Goal: Task Accomplishment & Management: Use online tool/utility

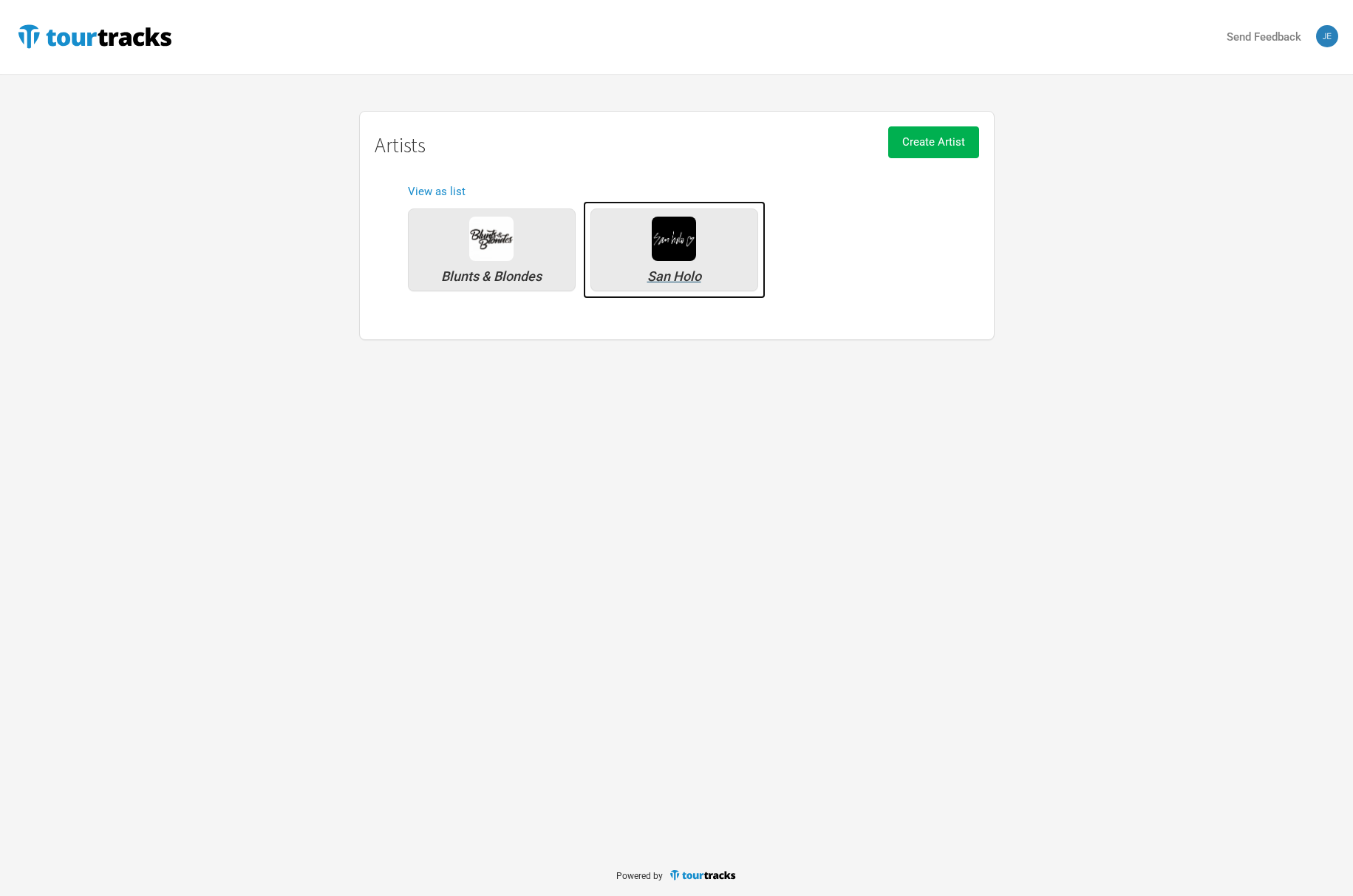
click at [685, 245] on img at bounding box center [674, 238] width 44 height 44
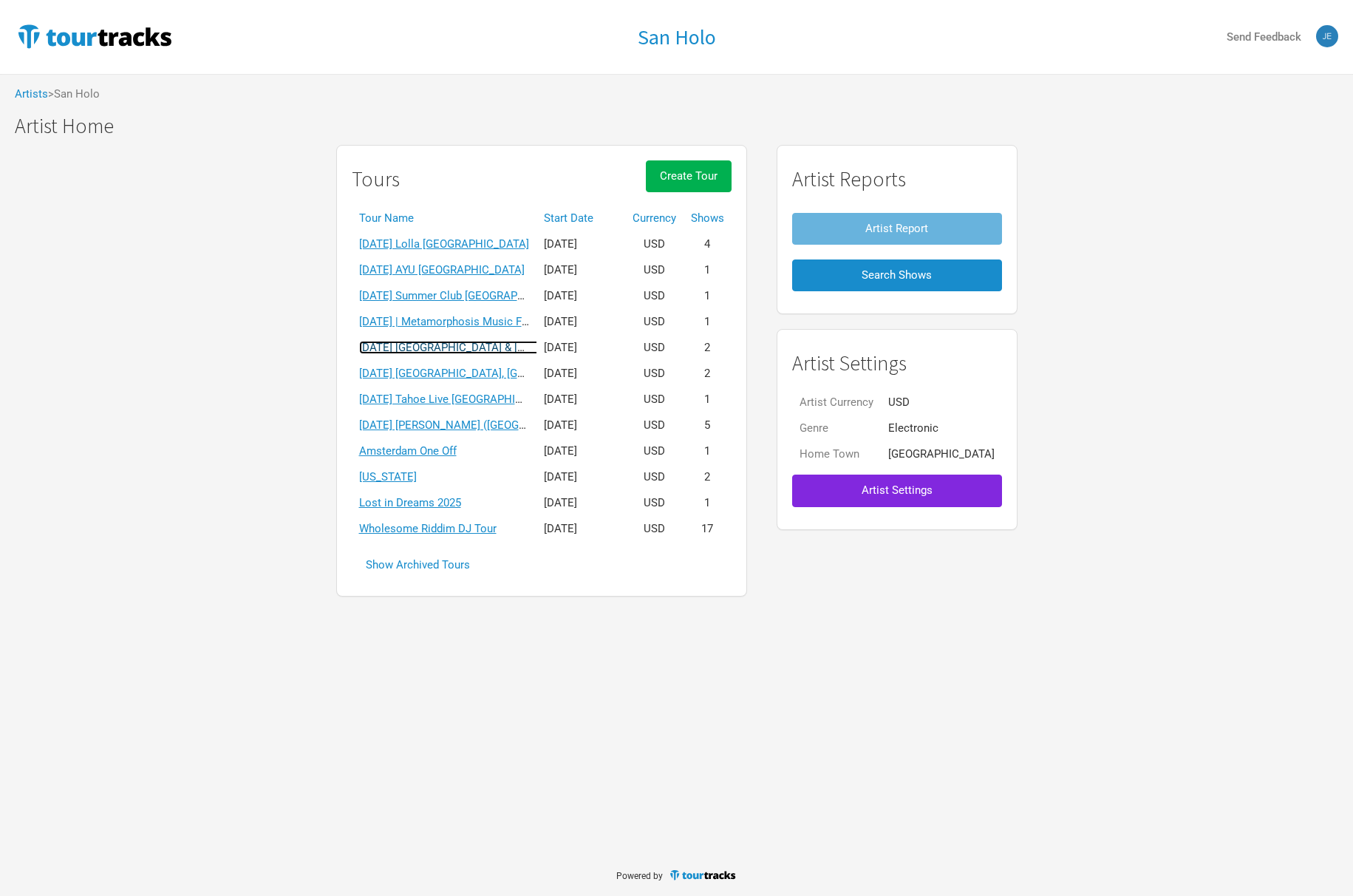
click at [460, 349] on link "[DATE] [GEOGRAPHIC_DATA] & [GEOGRAPHIC_DATA]" at bounding box center [489, 347] width 261 height 13
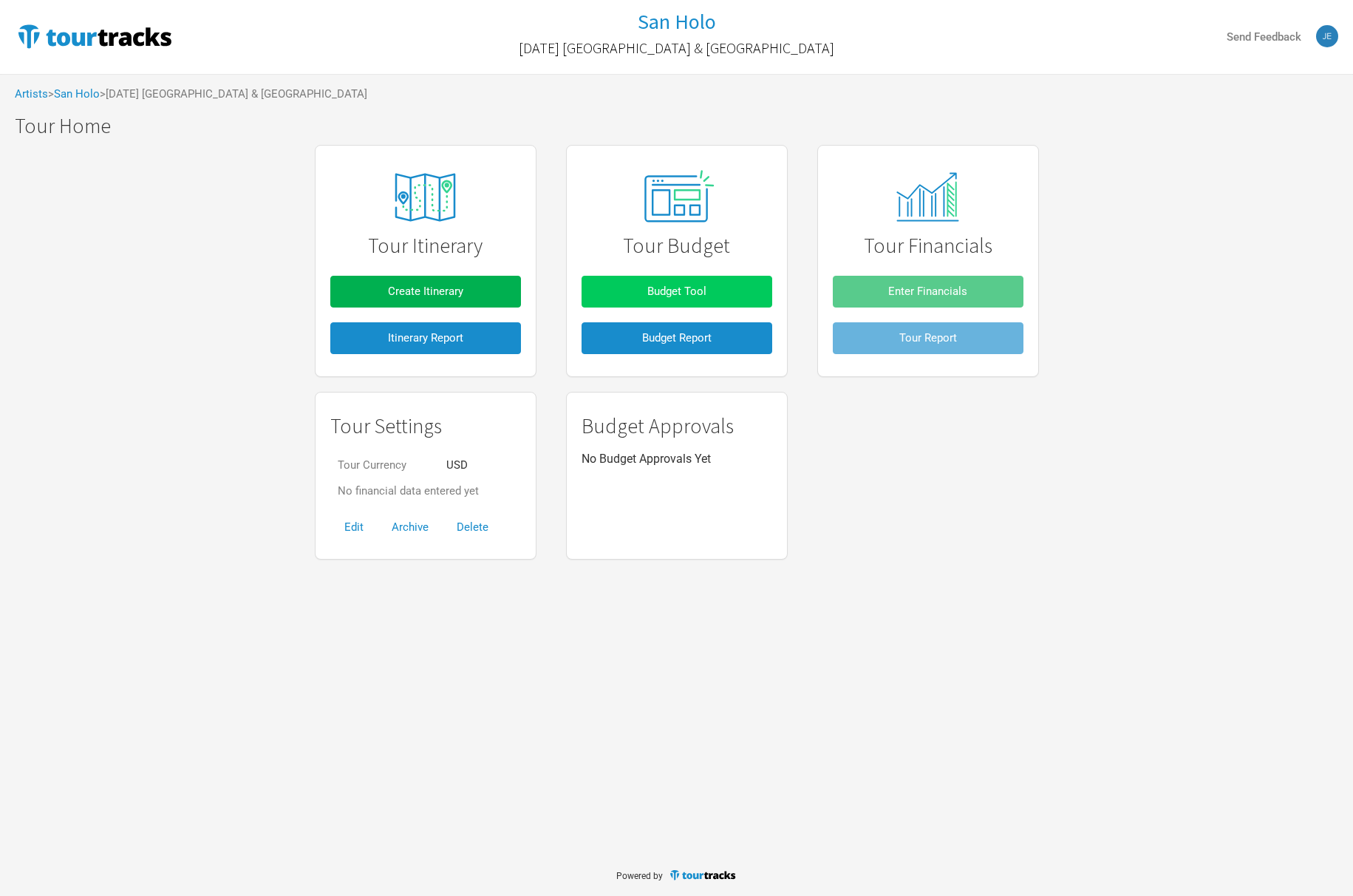
click at [674, 294] on span "Budget Tool" at bounding box center [676, 291] width 59 height 13
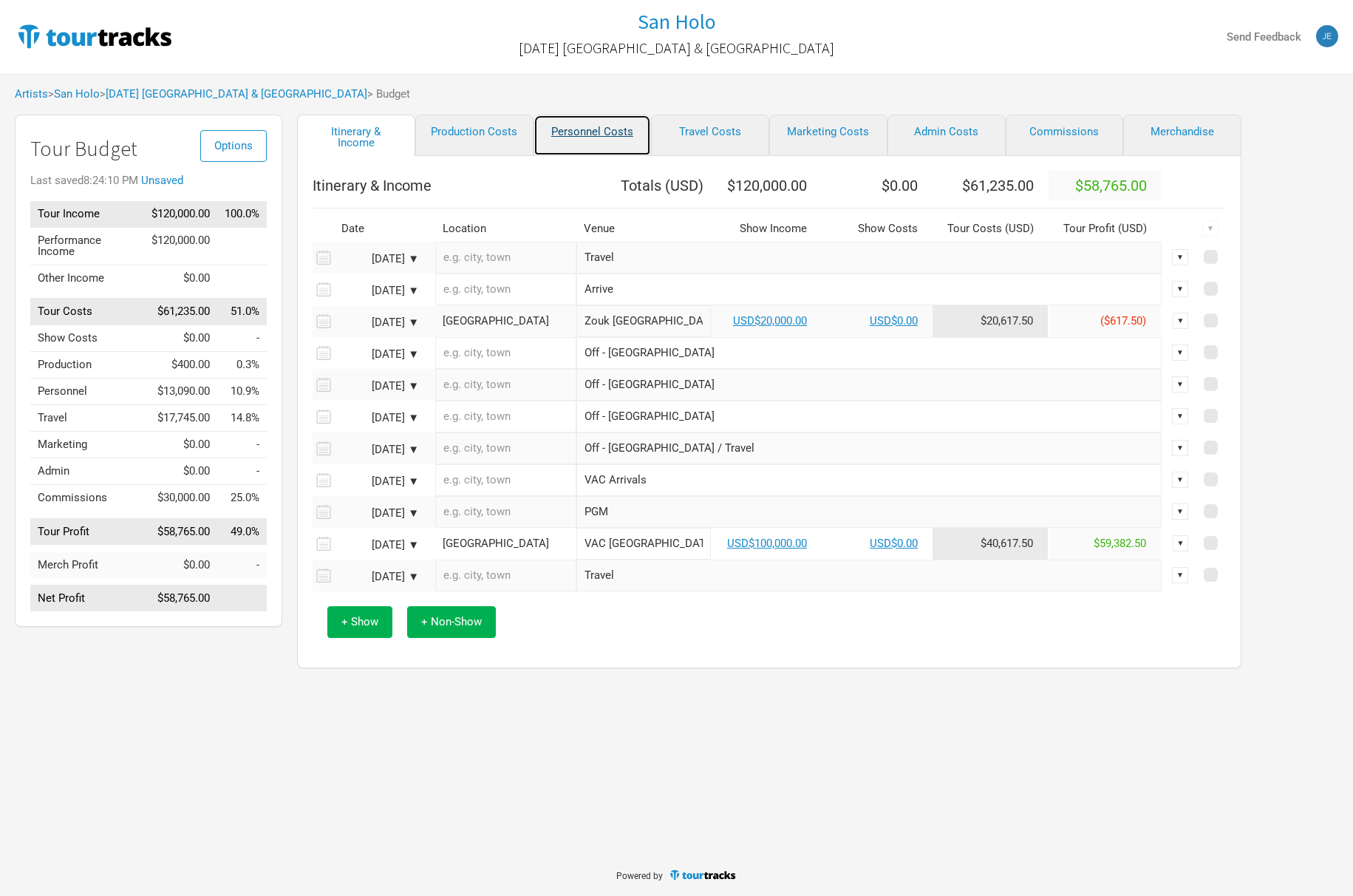
click at [579, 123] on link "Personnel Costs" at bounding box center [593, 135] width 118 height 41
select select "Shows"
select select "Total Days"
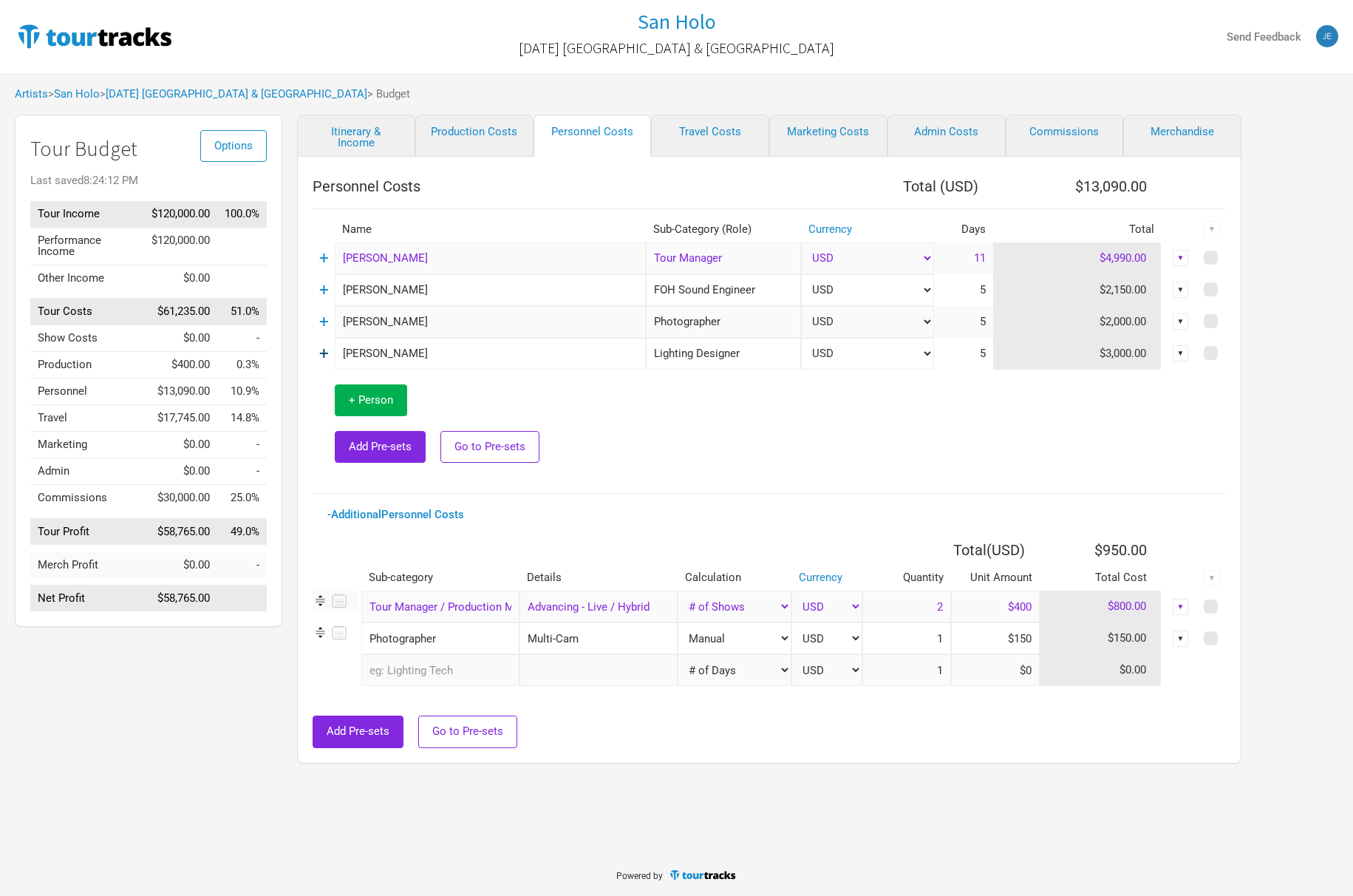
click at [326, 354] on link "+" at bounding box center [324, 353] width 9 height 19
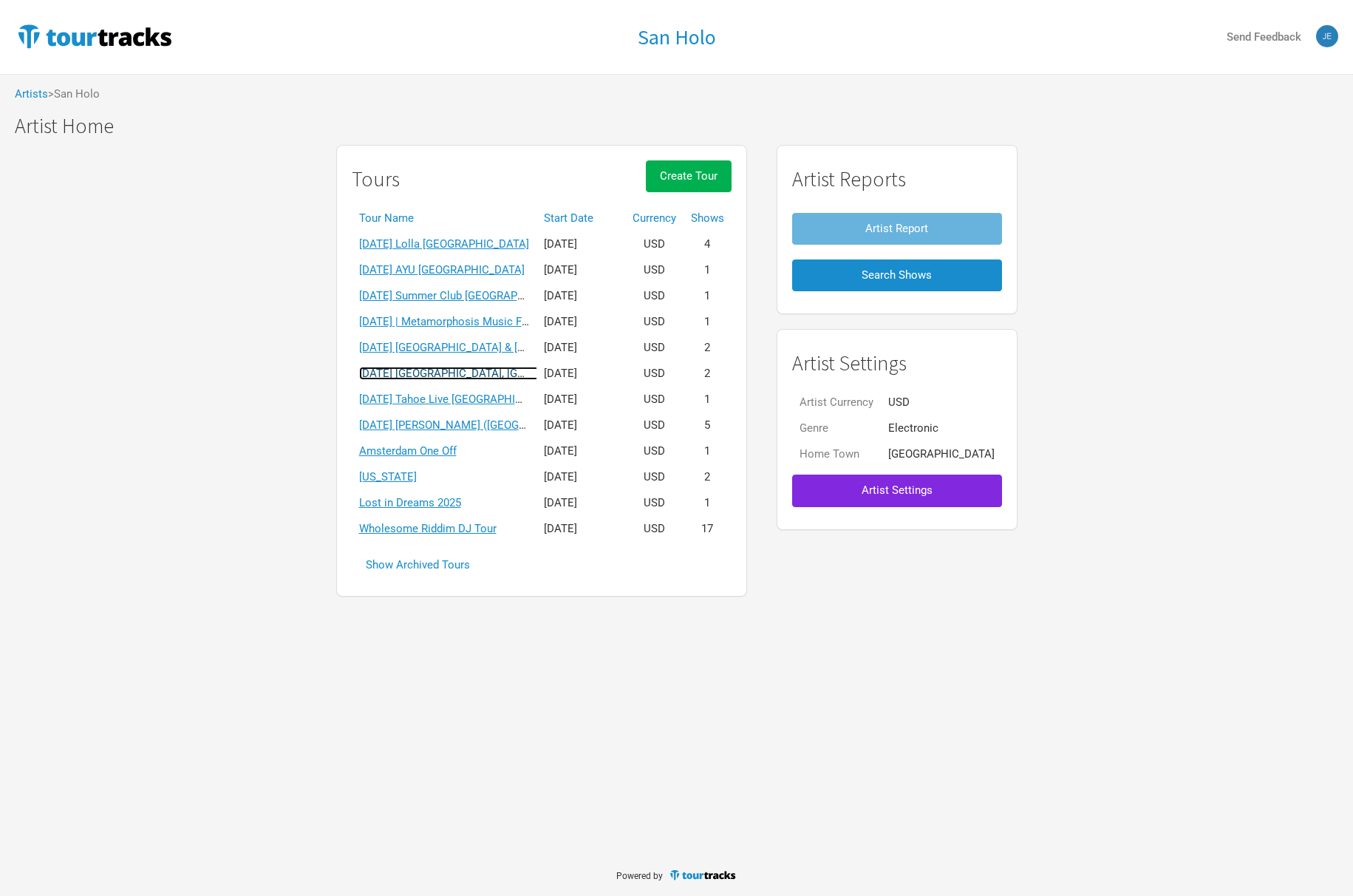
click at [476, 369] on link "[DATE] [GEOGRAPHIC_DATA], [GEOGRAPHIC_DATA]" at bounding box center [486, 373] width 254 height 13
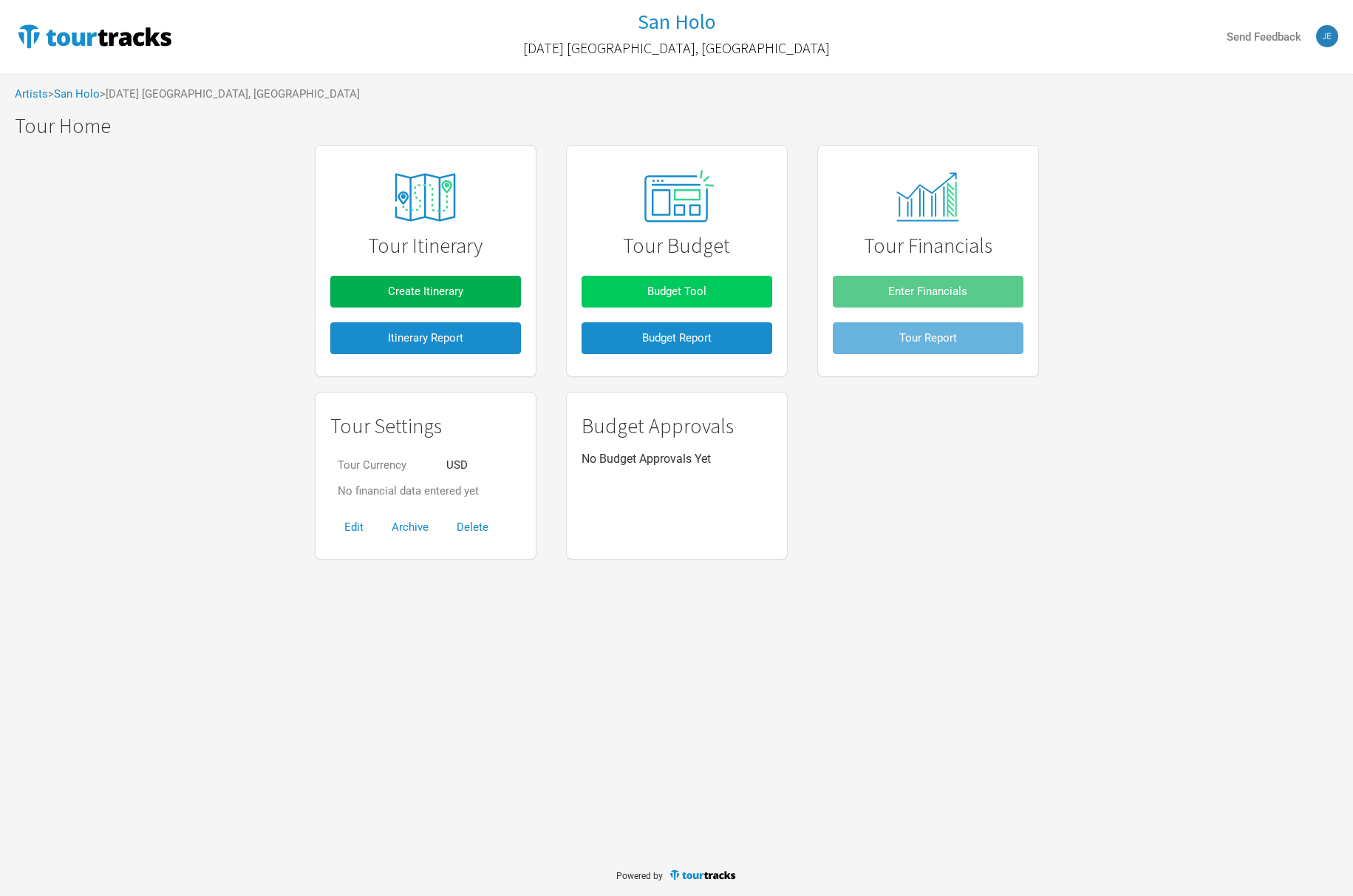
click at [695, 288] on span "Budget Tool" at bounding box center [676, 291] width 59 height 13
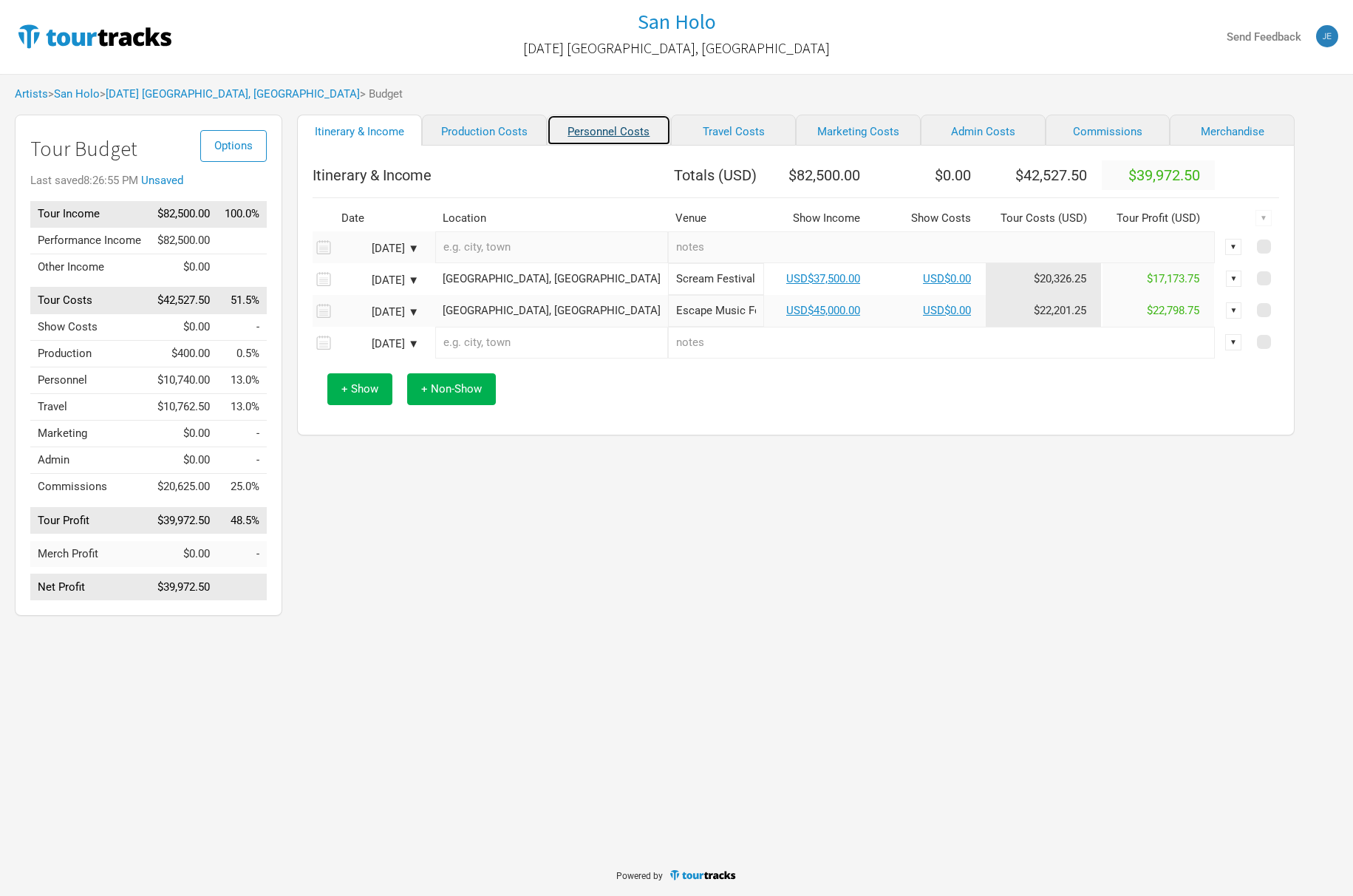
click at [572, 135] on link "Personnel Costs" at bounding box center [609, 129] width 125 height 31
select select "Shows"
select select "Total Days"
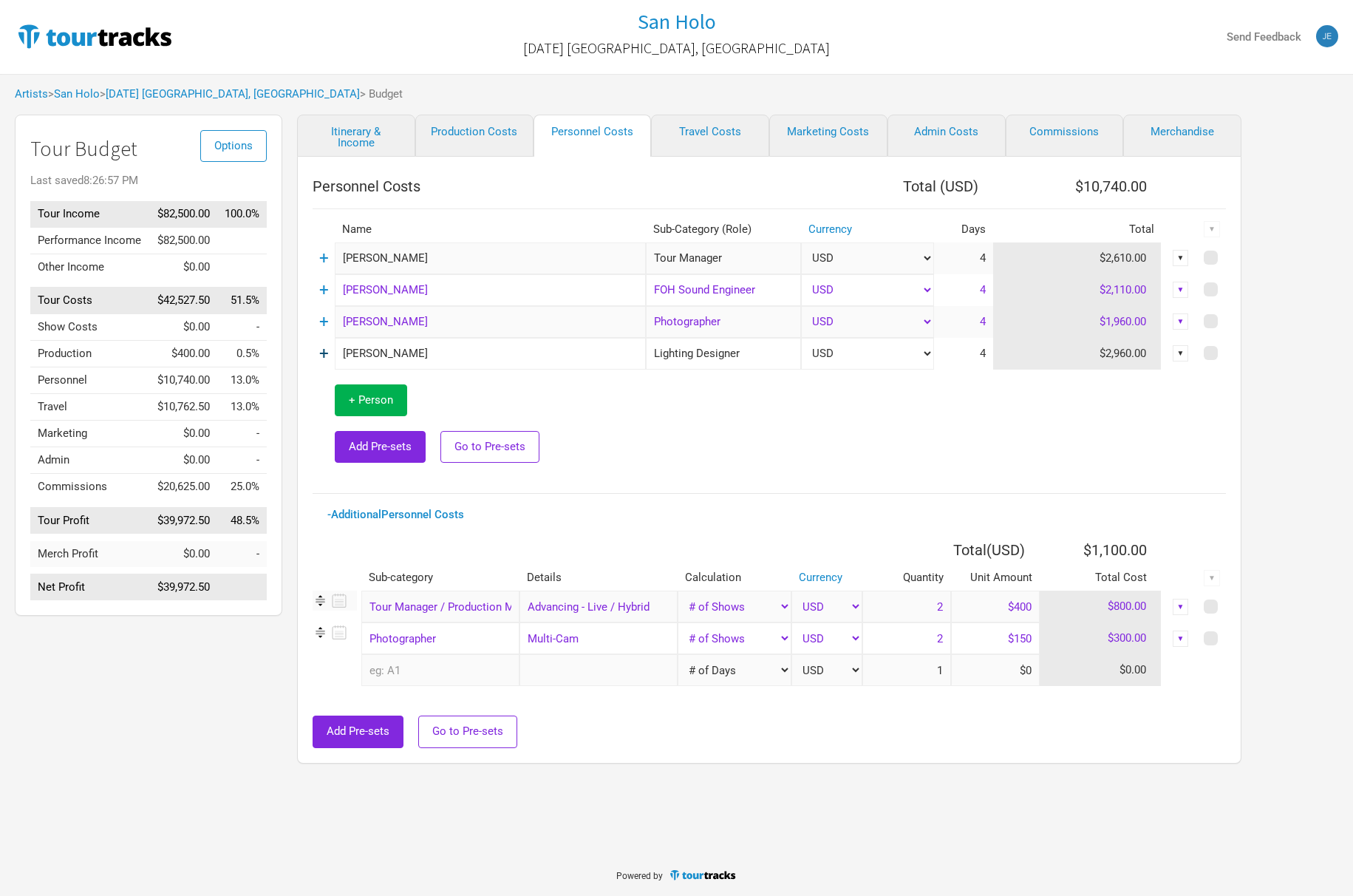
click at [319, 354] on link "+" at bounding box center [324, 353] width 9 height 19
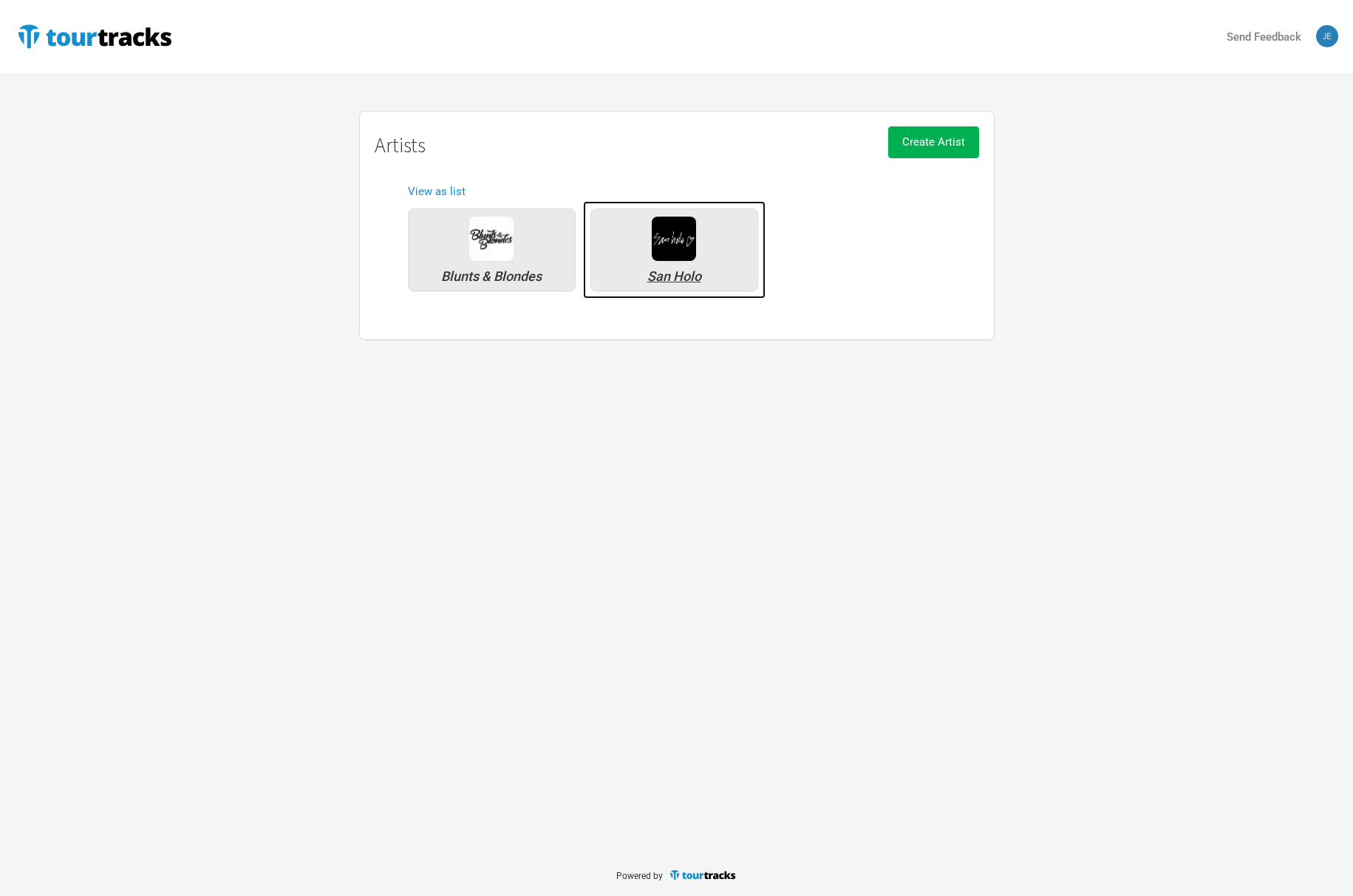
click at [662, 240] on img at bounding box center [674, 238] width 44 height 44
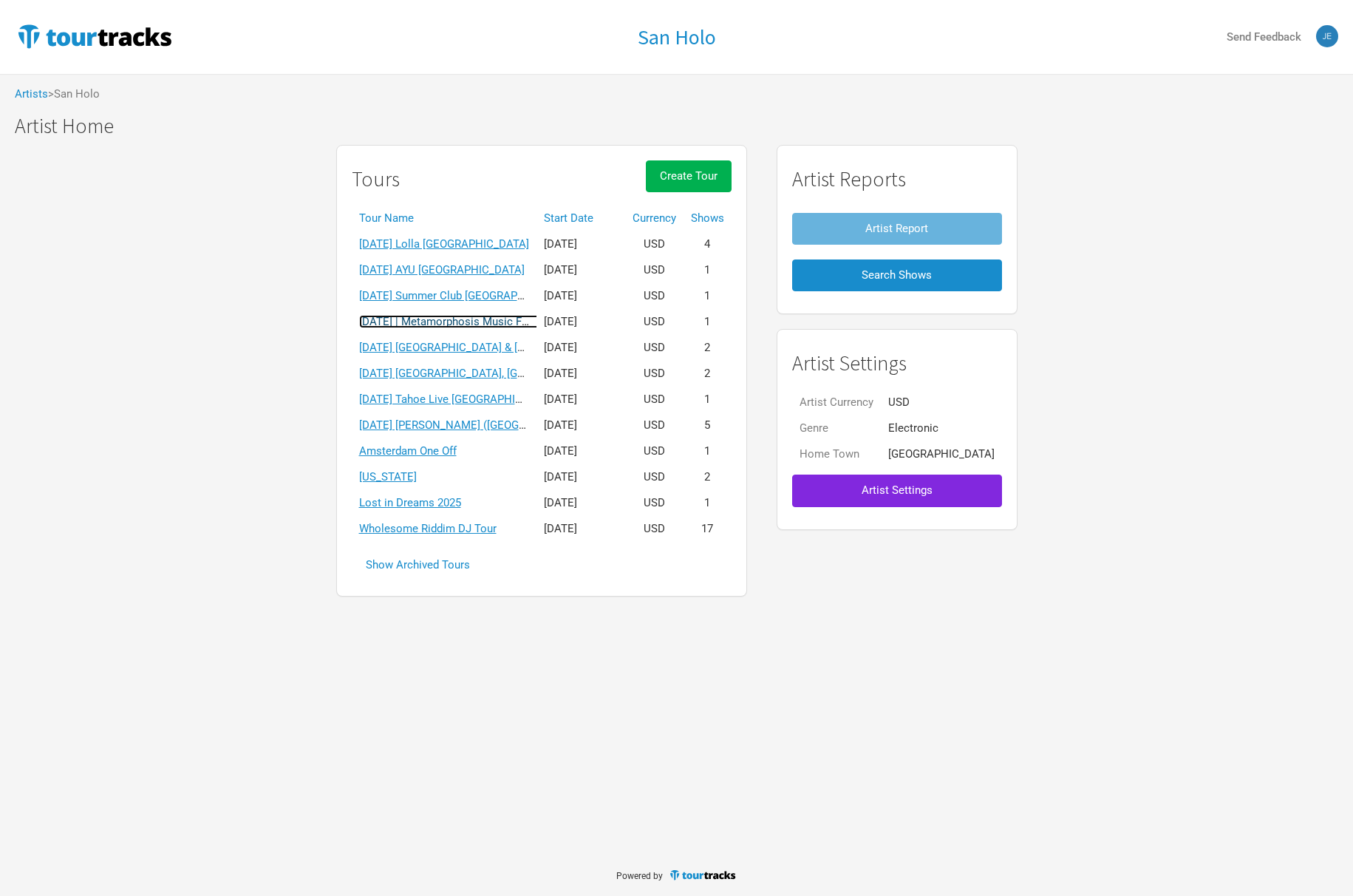
click at [460, 323] on link "[DATE] | Metamorphosis Music Festival" at bounding box center [456, 321] width 195 height 13
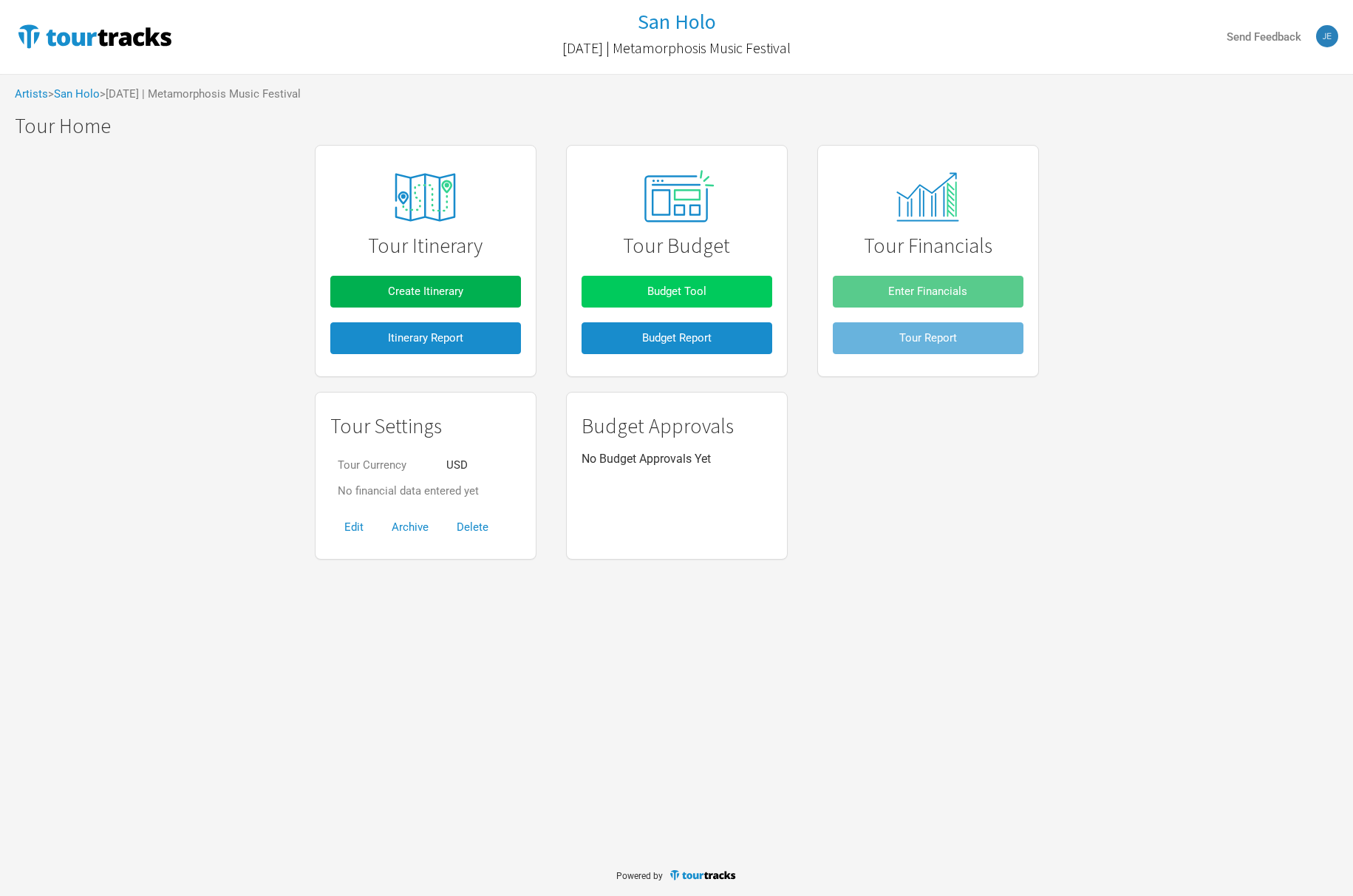
click at [668, 288] on span "Budget Tool" at bounding box center [676, 291] width 59 height 13
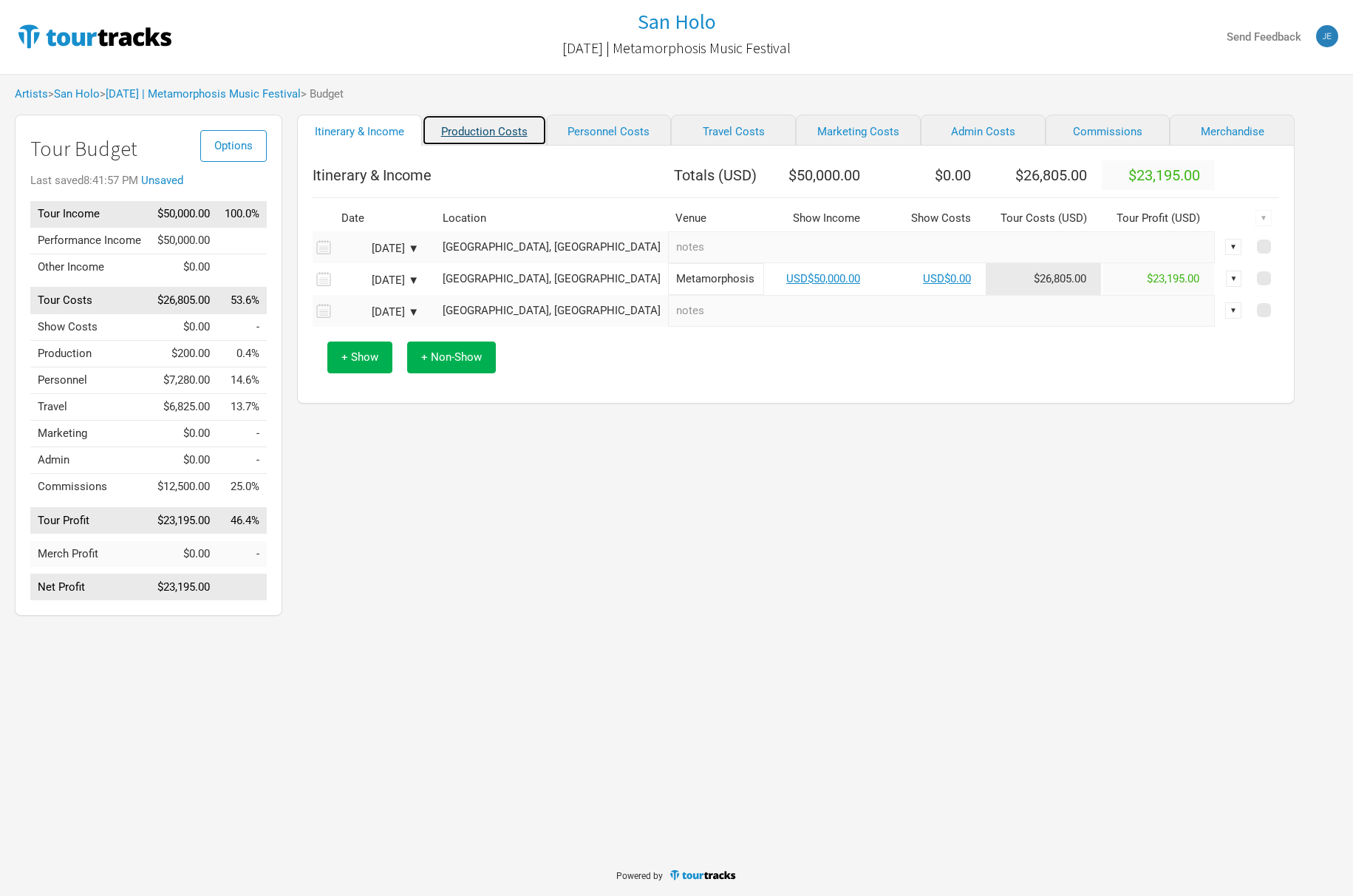
click at [491, 135] on link "Production Costs" at bounding box center [485, 129] width 125 height 31
select select "Show Days"
select select "Shows"
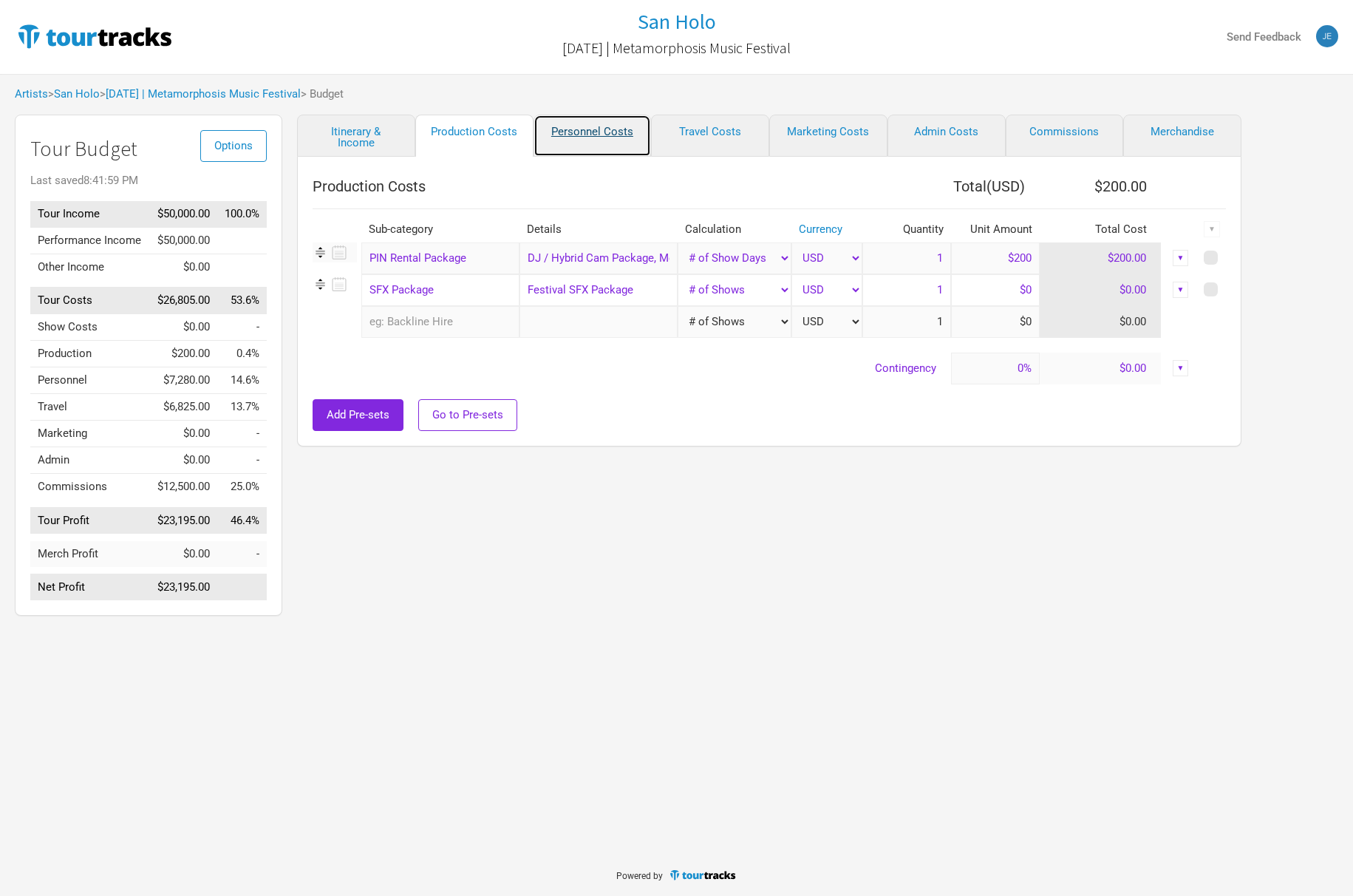
click at [596, 132] on link "Personnel Costs" at bounding box center [593, 135] width 118 height 42
select select "Shows"
select select "Total Days"
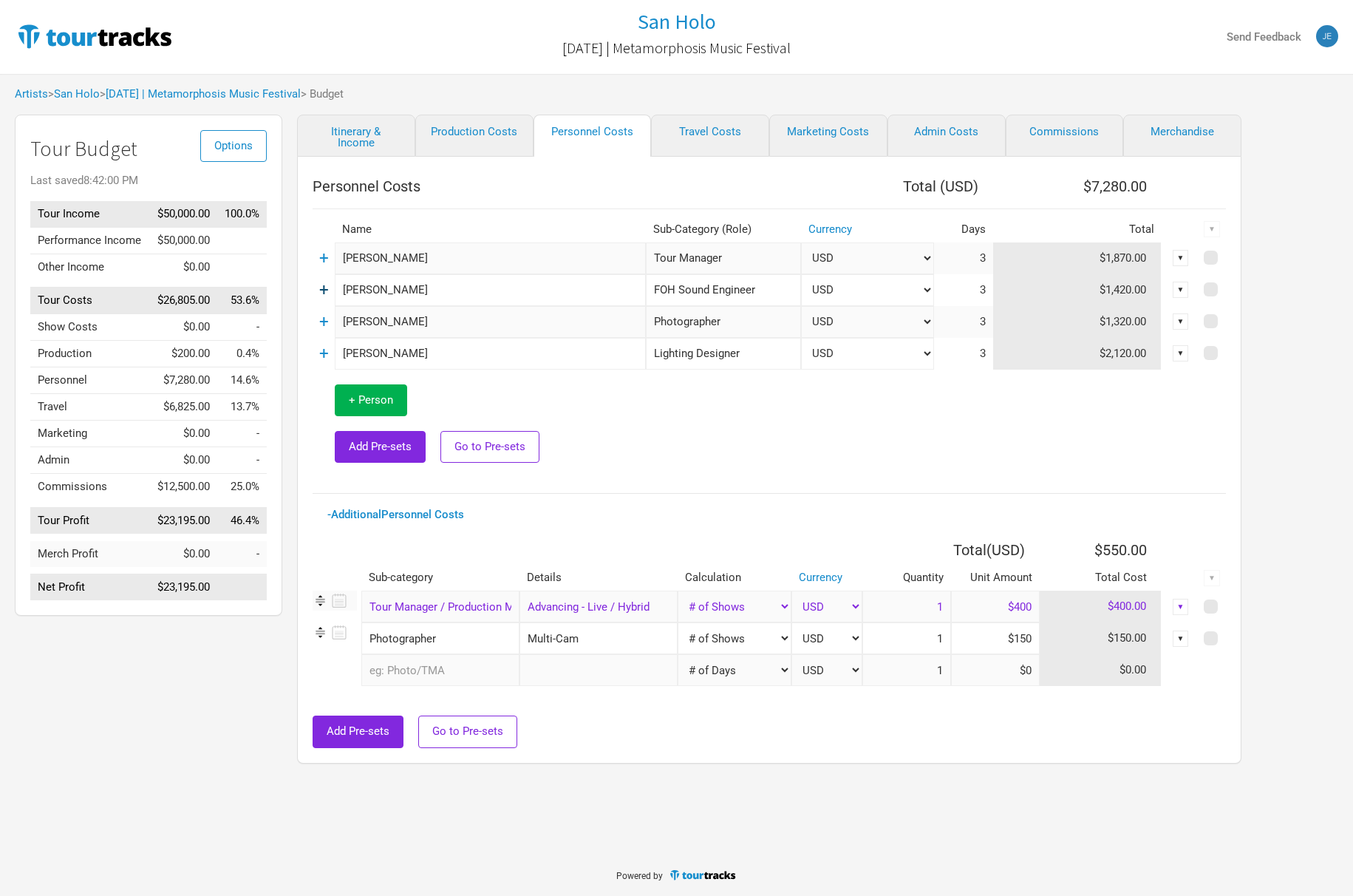
click at [327, 291] on link "+" at bounding box center [324, 290] width 9 height 19
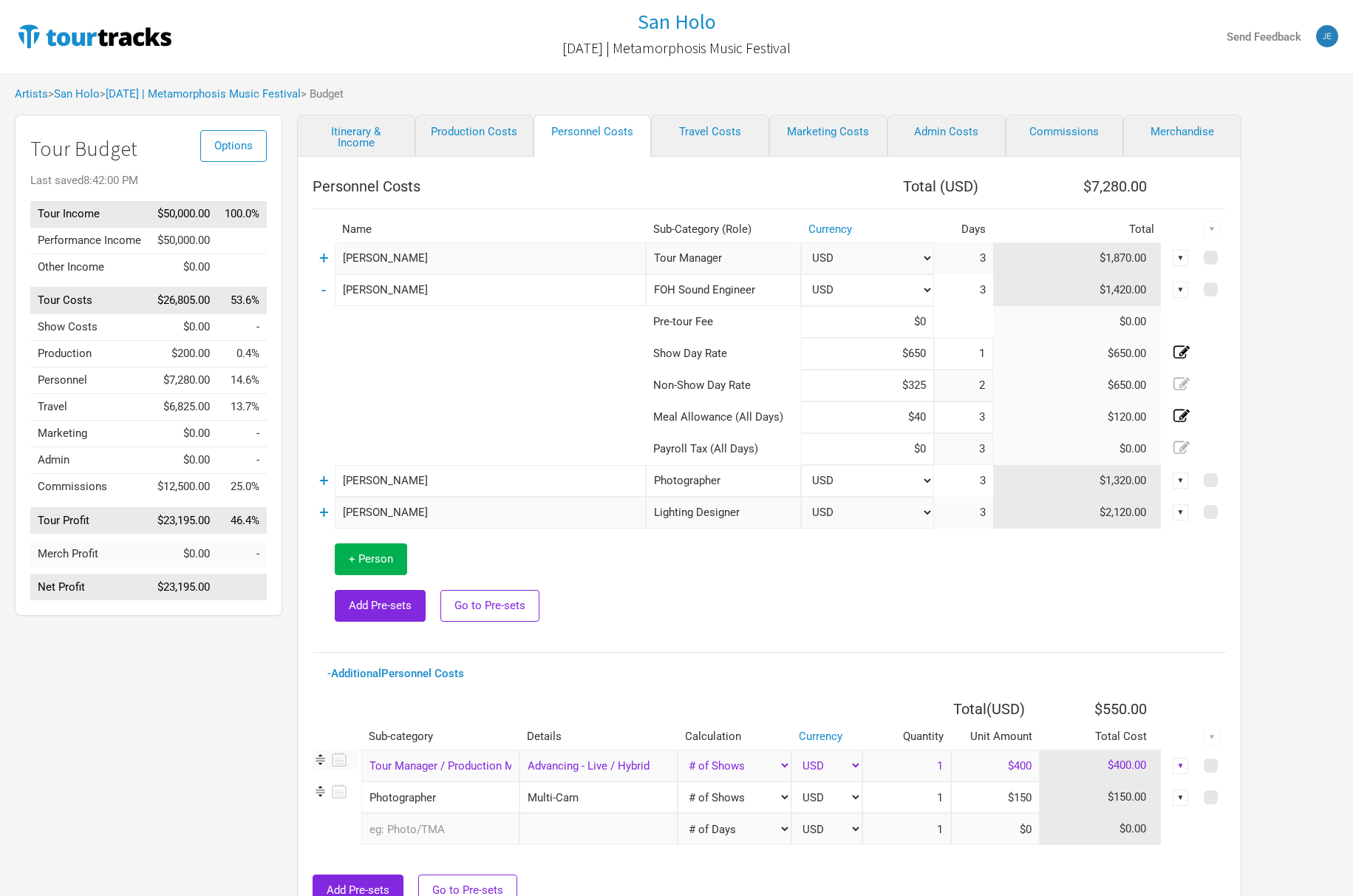
click at [1186, 355] on icon at bounding box center [1182, 352] width 17 height 17
click at [1185, 382] on icon at bounding box center [1182, 383] width 17 height 13
drag, startPoint x: 970, startPoint y: 388, endPoint x: 1085, endPoint y: 396, distance: 115.3
click at [1085, 396] on tr "Non-Show Day Rate $325 2 $650.00" at bounding box center [769, 385] width 913 height 32
type input "1"
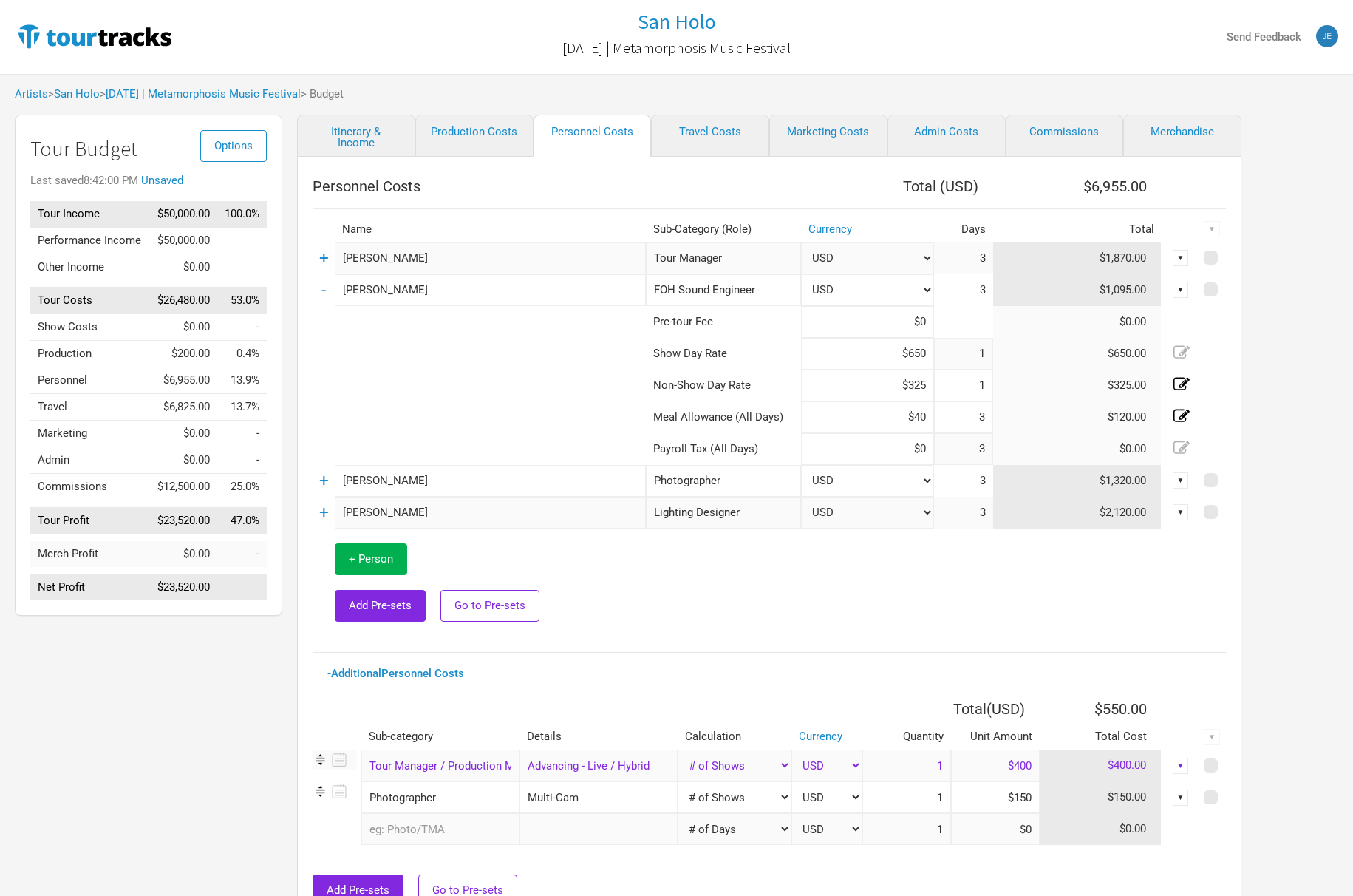
click at [1282, 425] on div "Options Tour Budget Last saved 8:42:00 PM Unsaved Tour Income $50,000.00 100.0%…" at bounding box center [676, 522] width 1353 height 815
click at [322, 518] on link "+" at bounding box center [324, 512] width 9 height 19
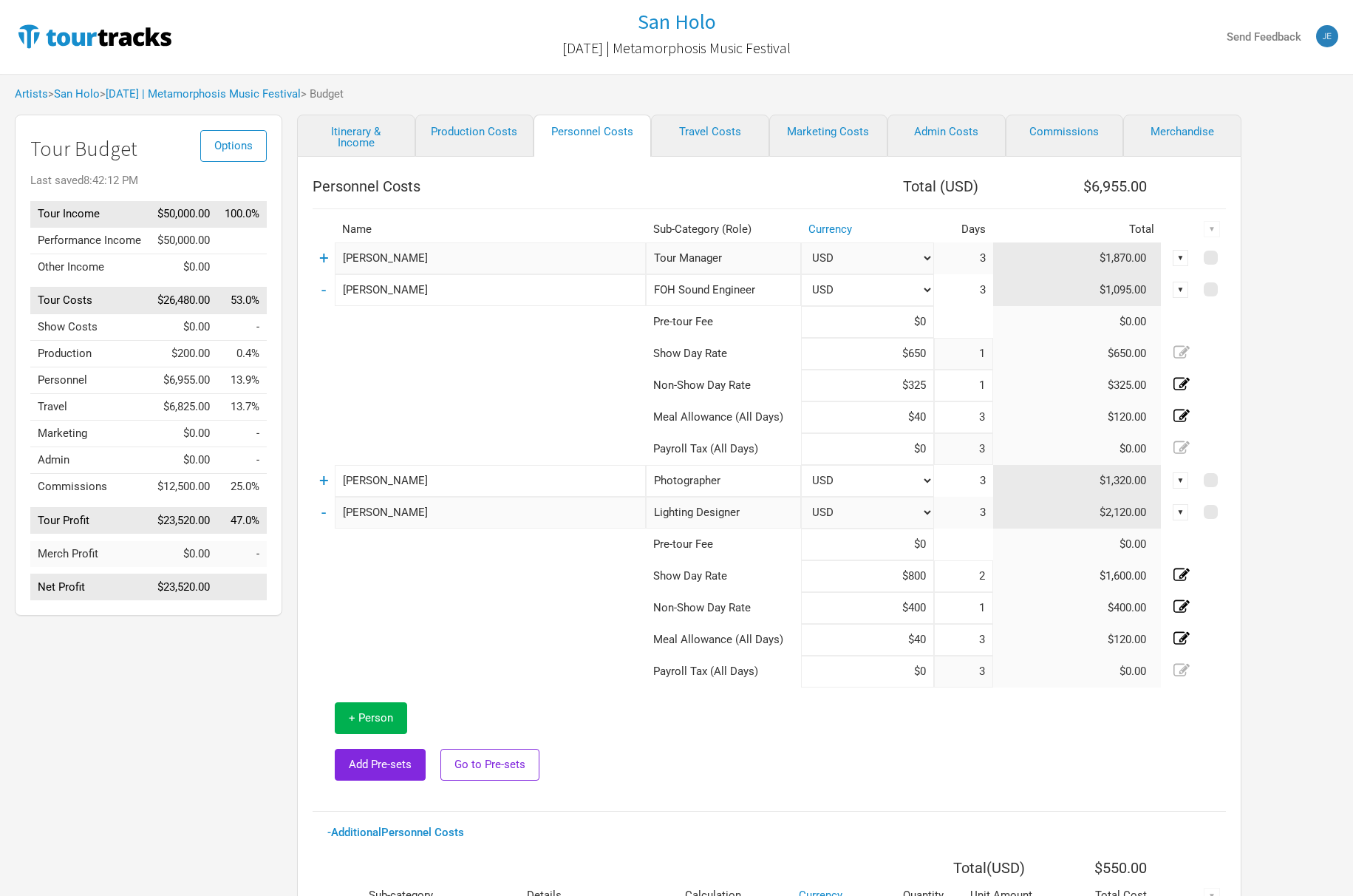
click at [1183, 580] on icon at bounding box center [1182, 575] width 17 height 17
type input "1"
click at [324, 515] on link "-" at bounding box center [324, 512] width 5 height 19
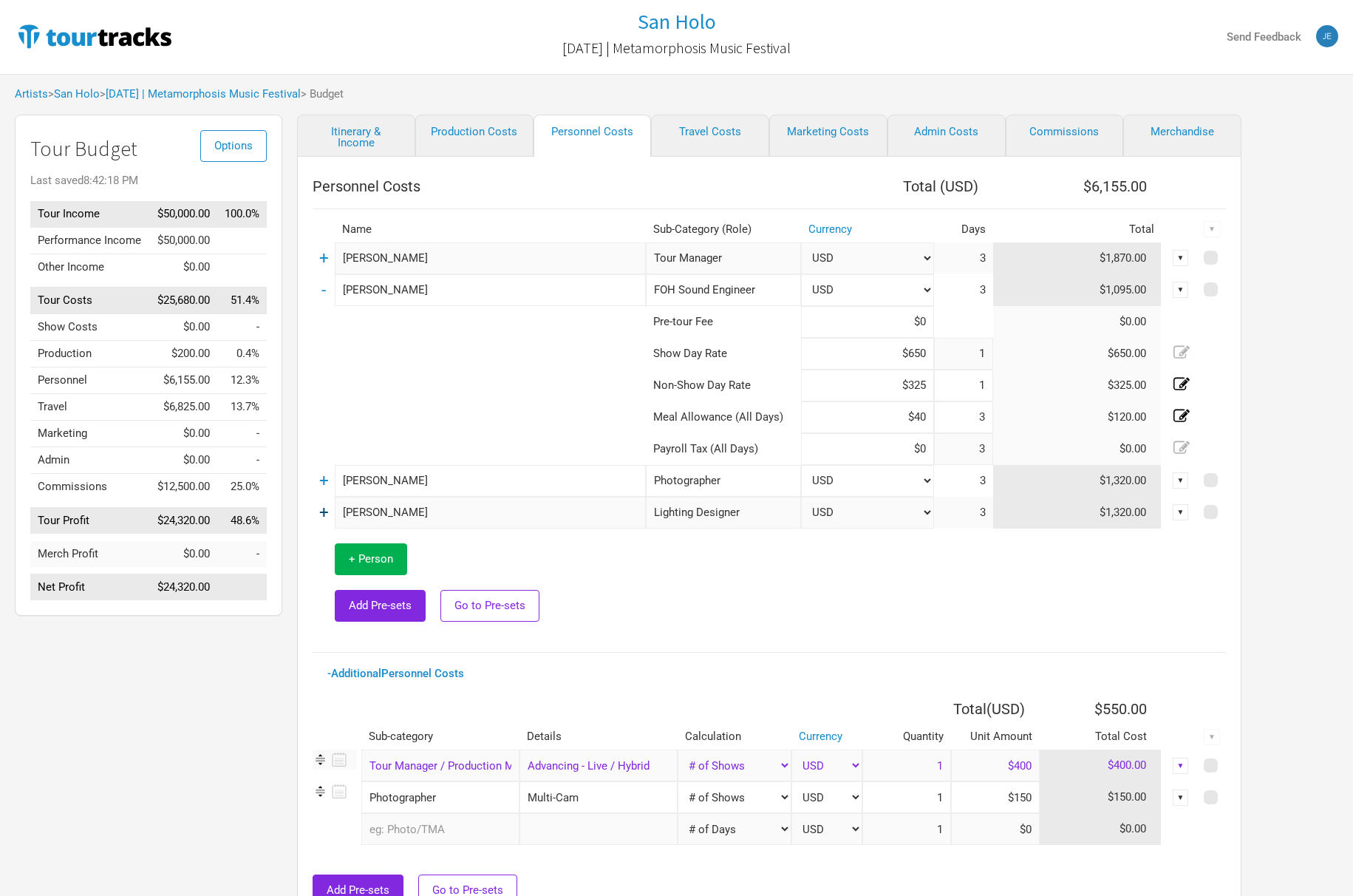
click at [324, 515] on link "+" at bounding box center [324, 512] width 9 height 19
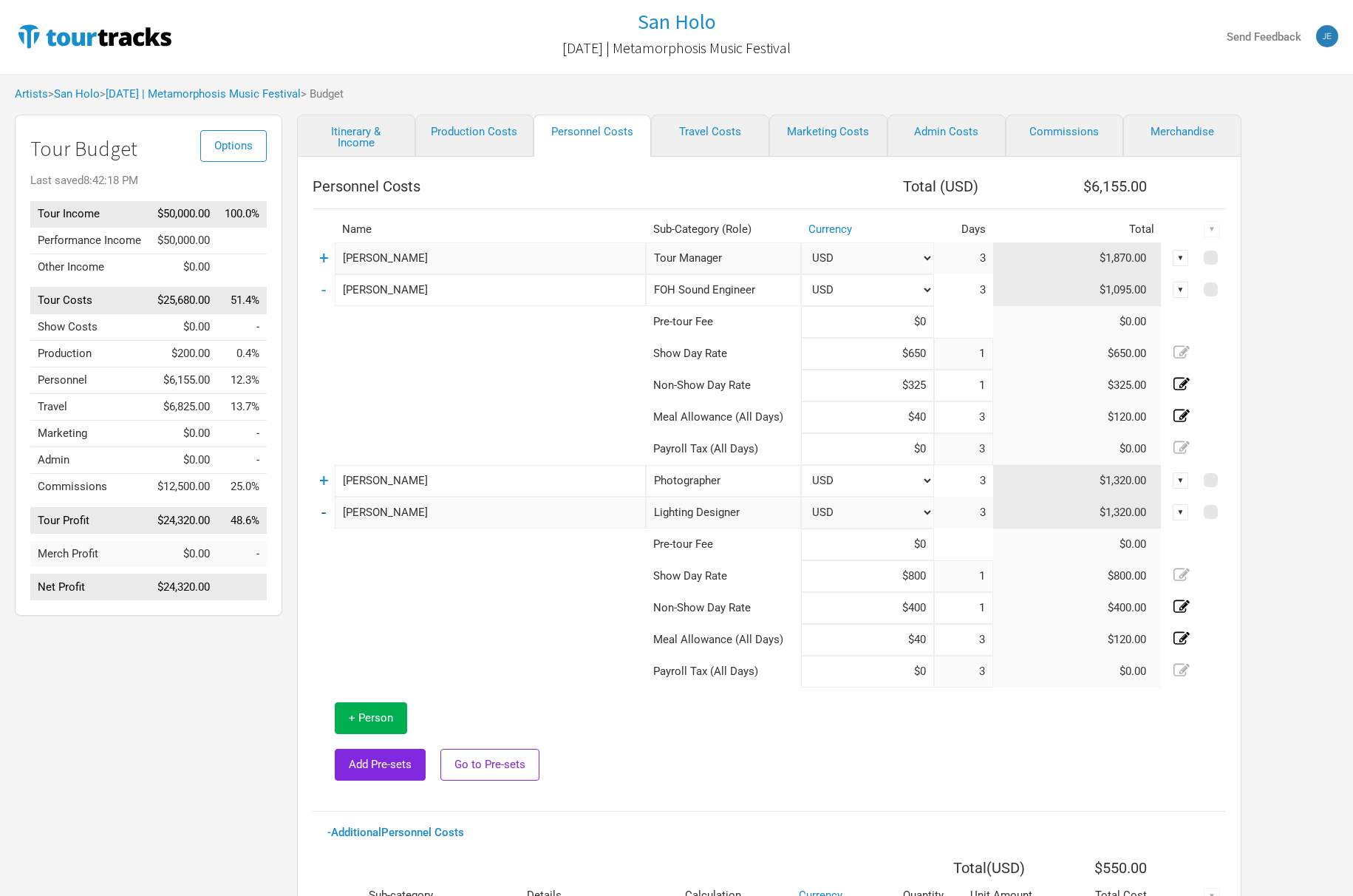
click at [324, 515] on link "-" at bounding box center [324, 512] width 5 height 19
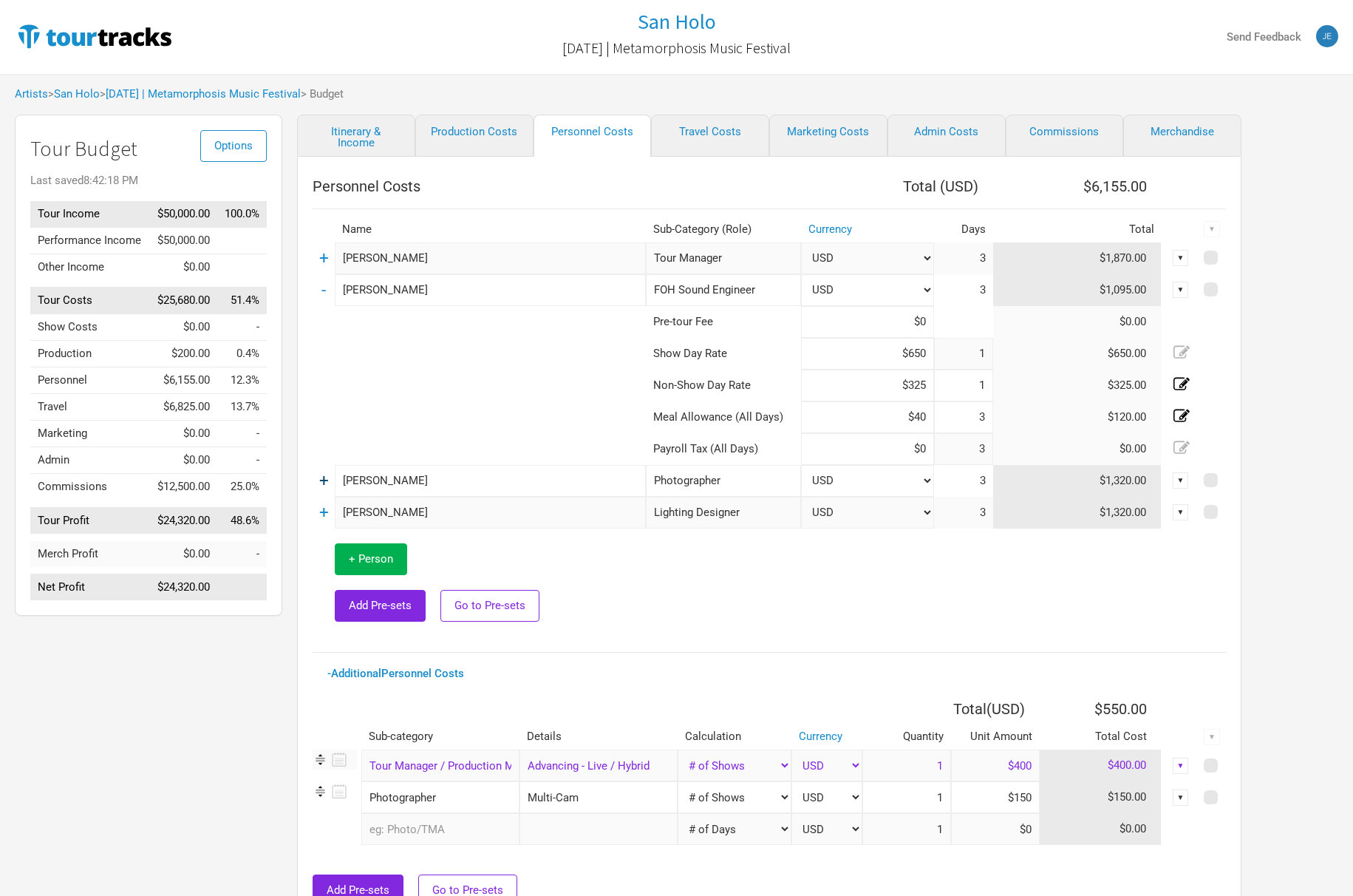
click at [325, 480] on link "+" at bounding box center [324, 480] width 9 height 19
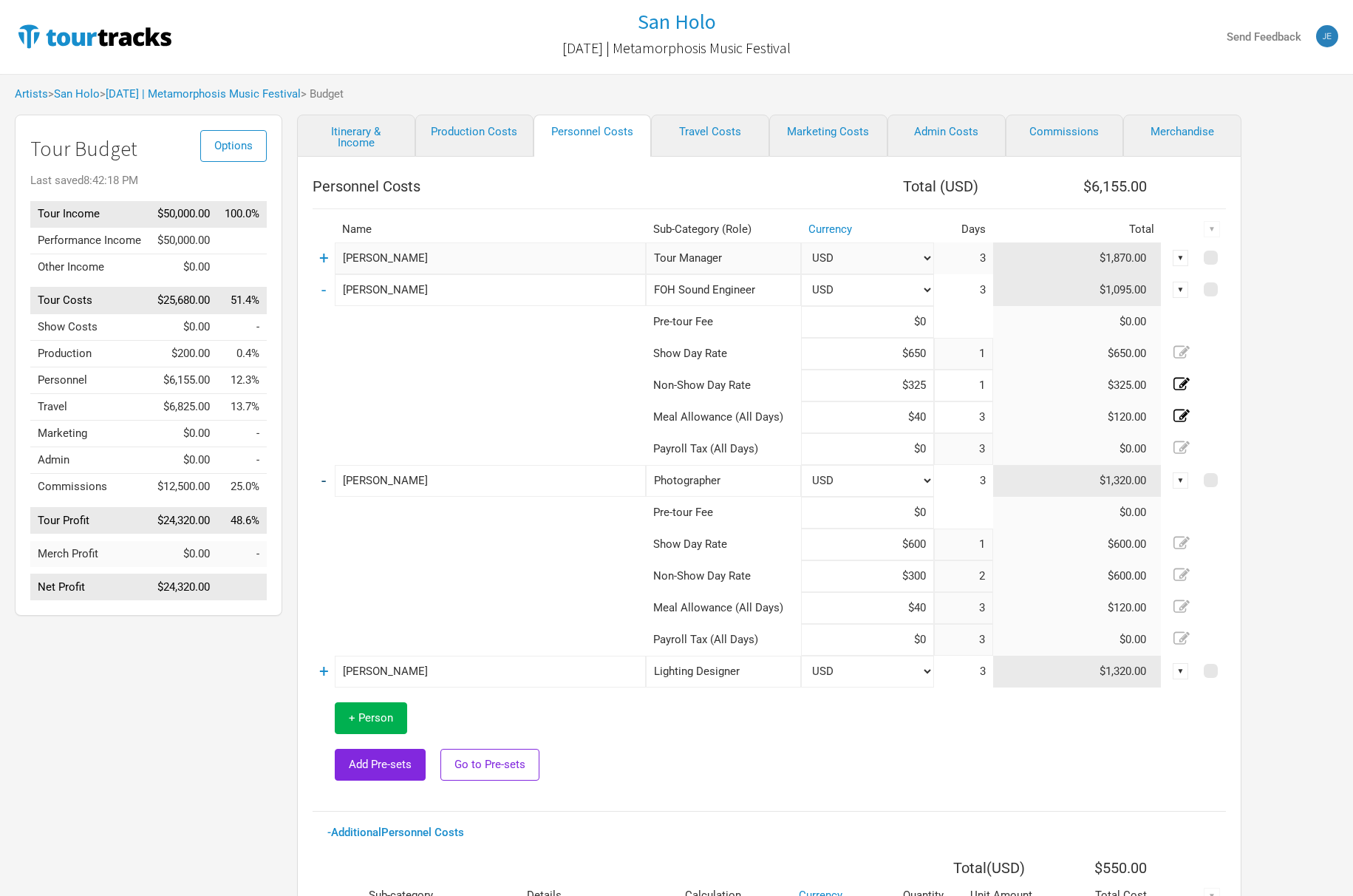
click at [325, 480] on link "-" at bounding box center [324, 480] width 5 height 19
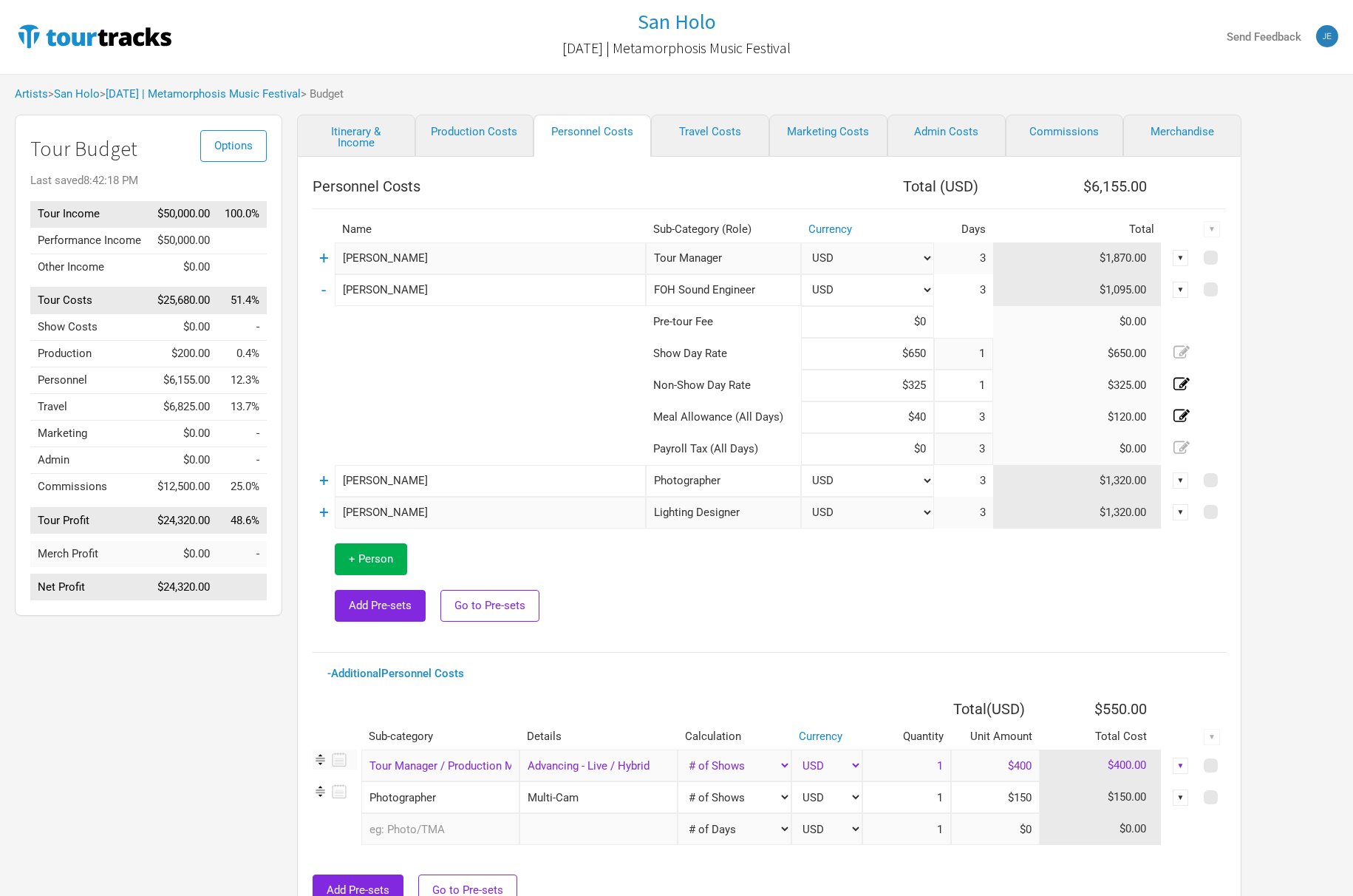
drag, startPoint x: 320, startPoint y: 289, endPoint x: 319, endPoint y: 276, distance: 13.0
click at [320, 287] on td "-" at bounding box center [324, 290] width 22 height 32
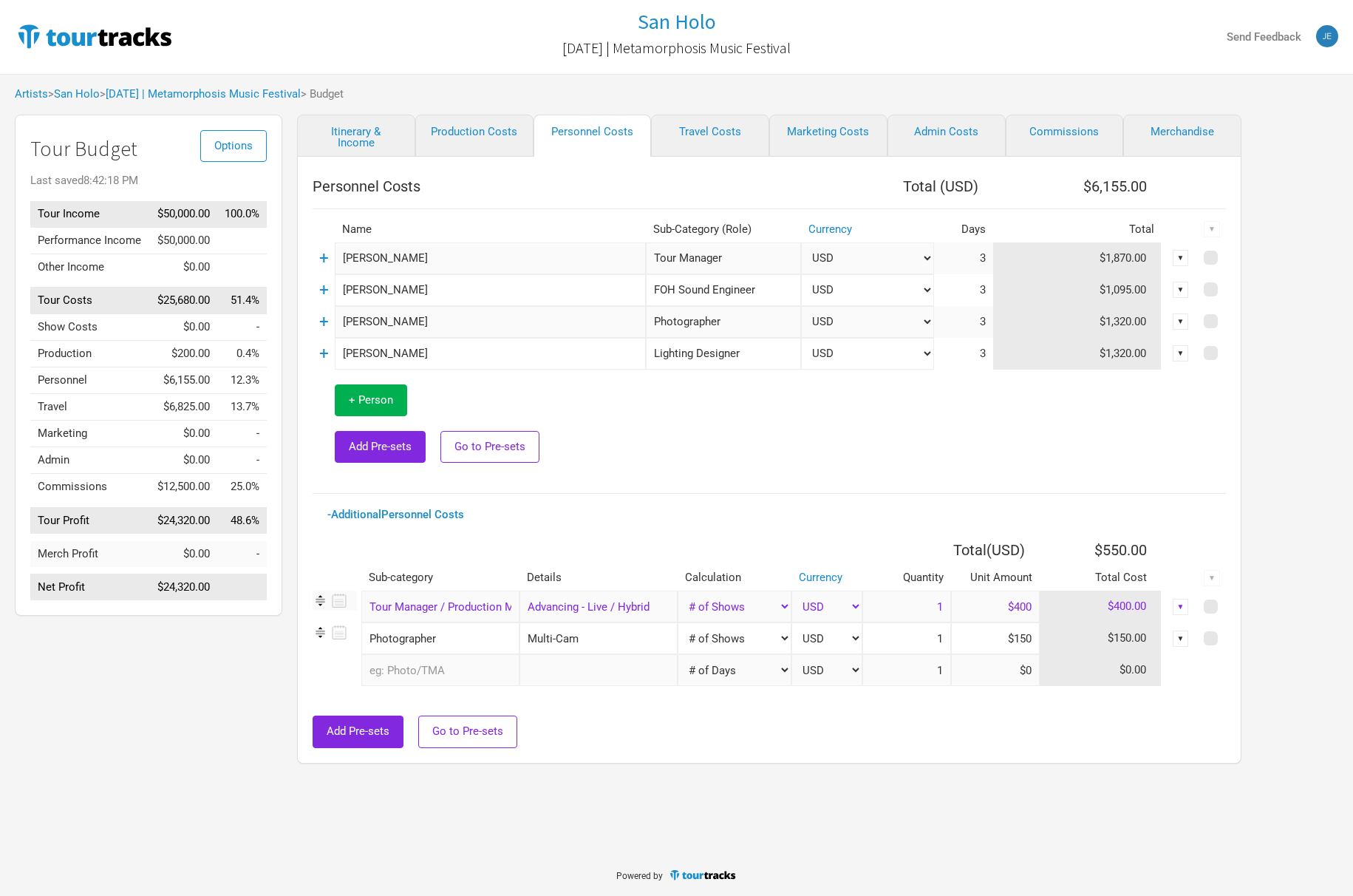
click at [328, 260] on td "+" at bounding box center [324, 258] width 22 height 32
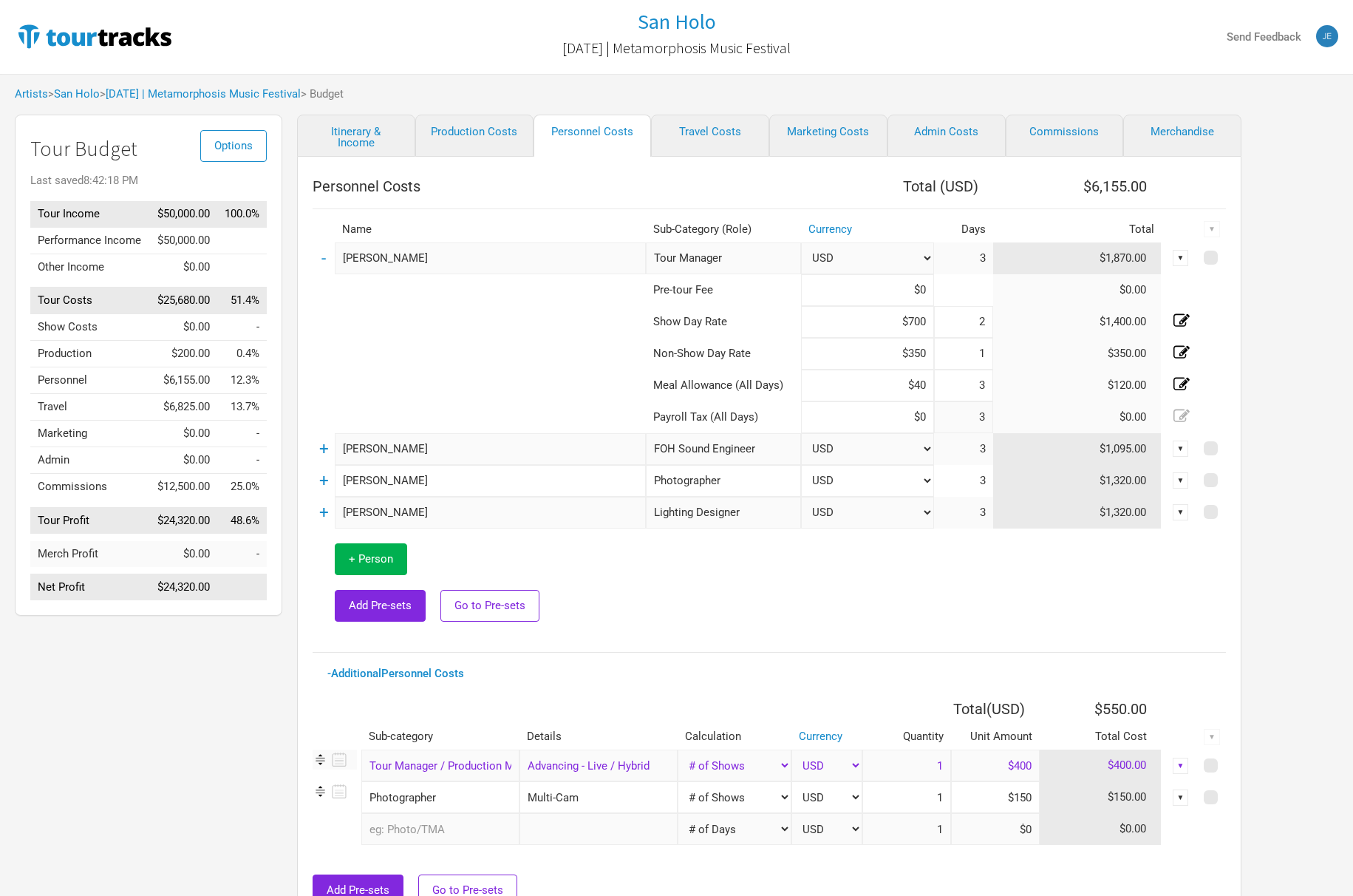
click at [1186, 324] on icon at bounding box center [1182, 321] width 17 height 17
type input "1"
click at [1179, 353] on icon at bounding box center [1182, 351] width 17 height 13
type input "2"
click at [324, 261] on link "-" at bounding box center [324, 258] width 5 height 19
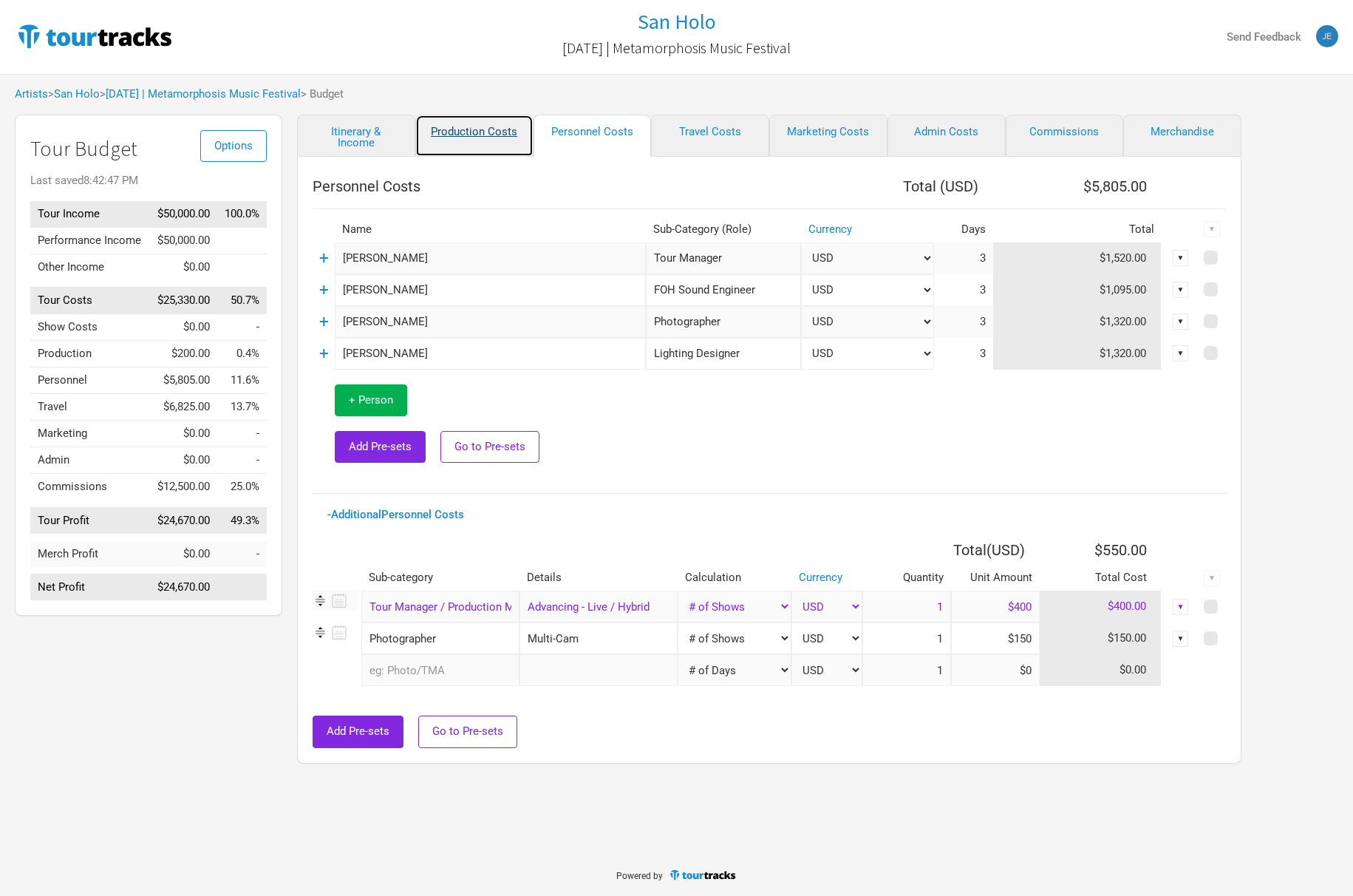
click at [470, 137] on link "Production Costs" at bounding box center [474, 135] width 118 height 42
select select "Show Days"
select select "Shows"
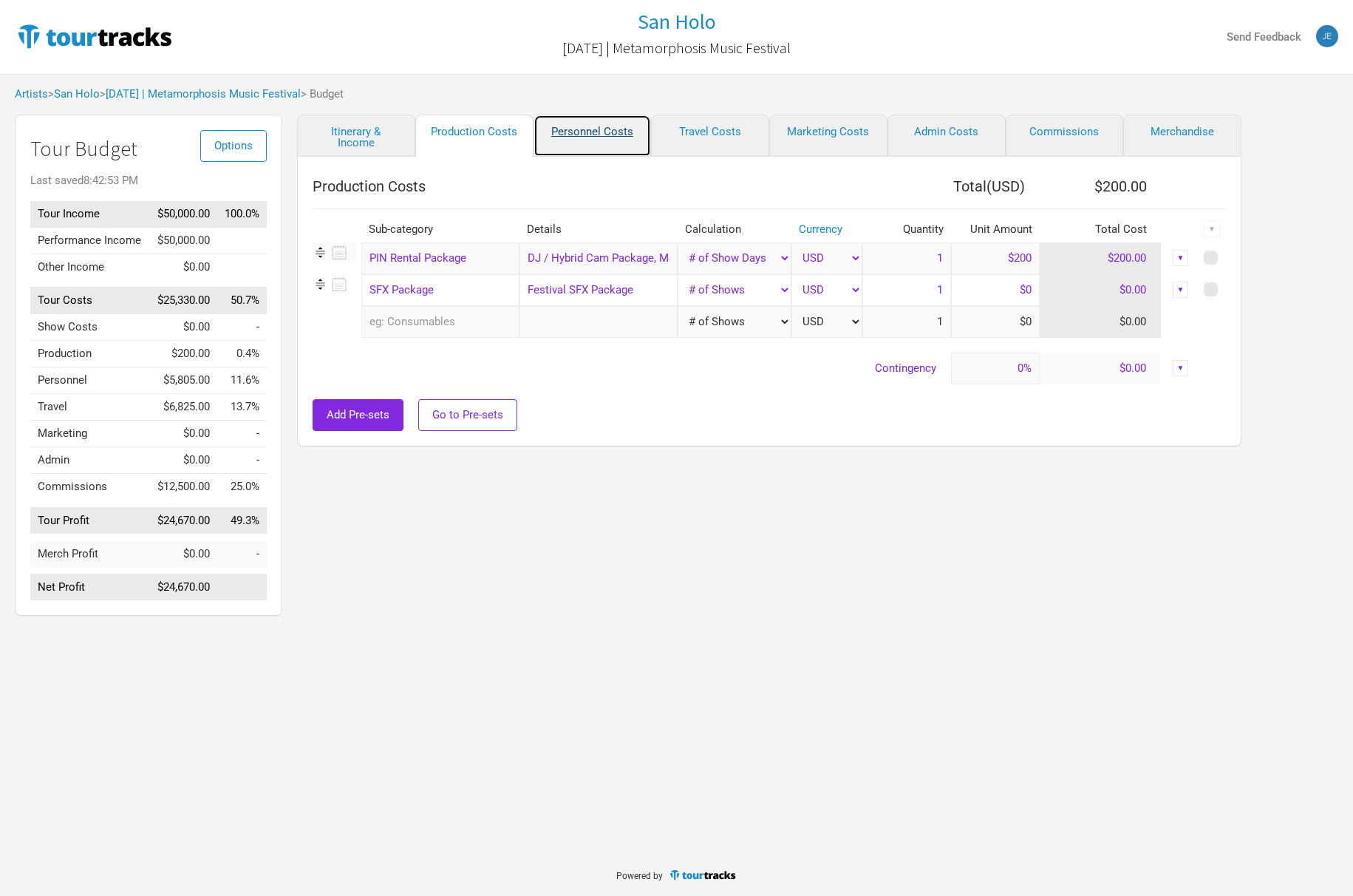
click at [600, 137] on link "Personnel Costs" at bounding box center [593, 135] width 118 height 42
select select "Shows"
select select "Total Days"
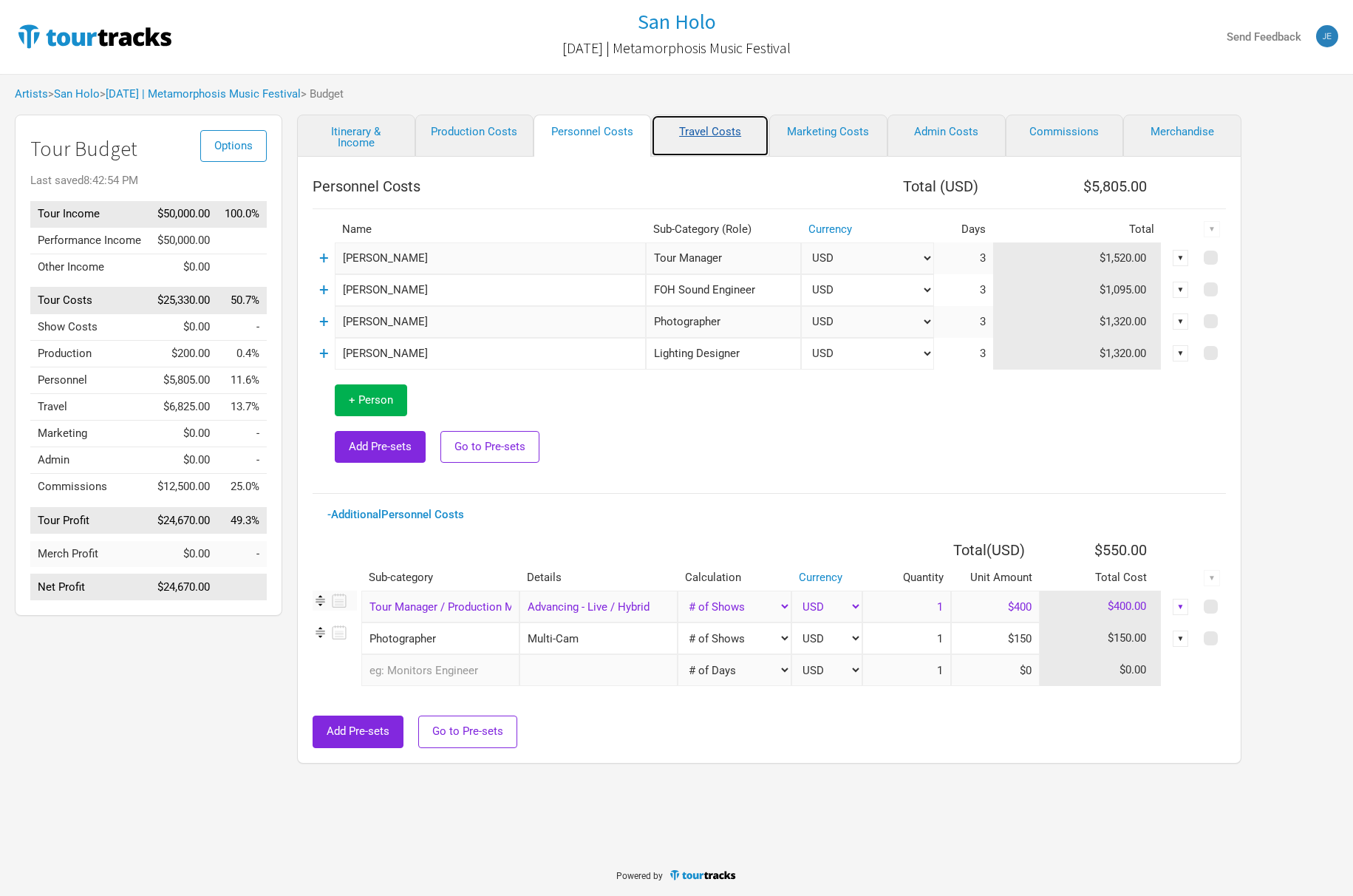
click at [714, 136] on link "Travel Costs" at bounding box center [710, 135] width 118 height 42
select select "Shows"
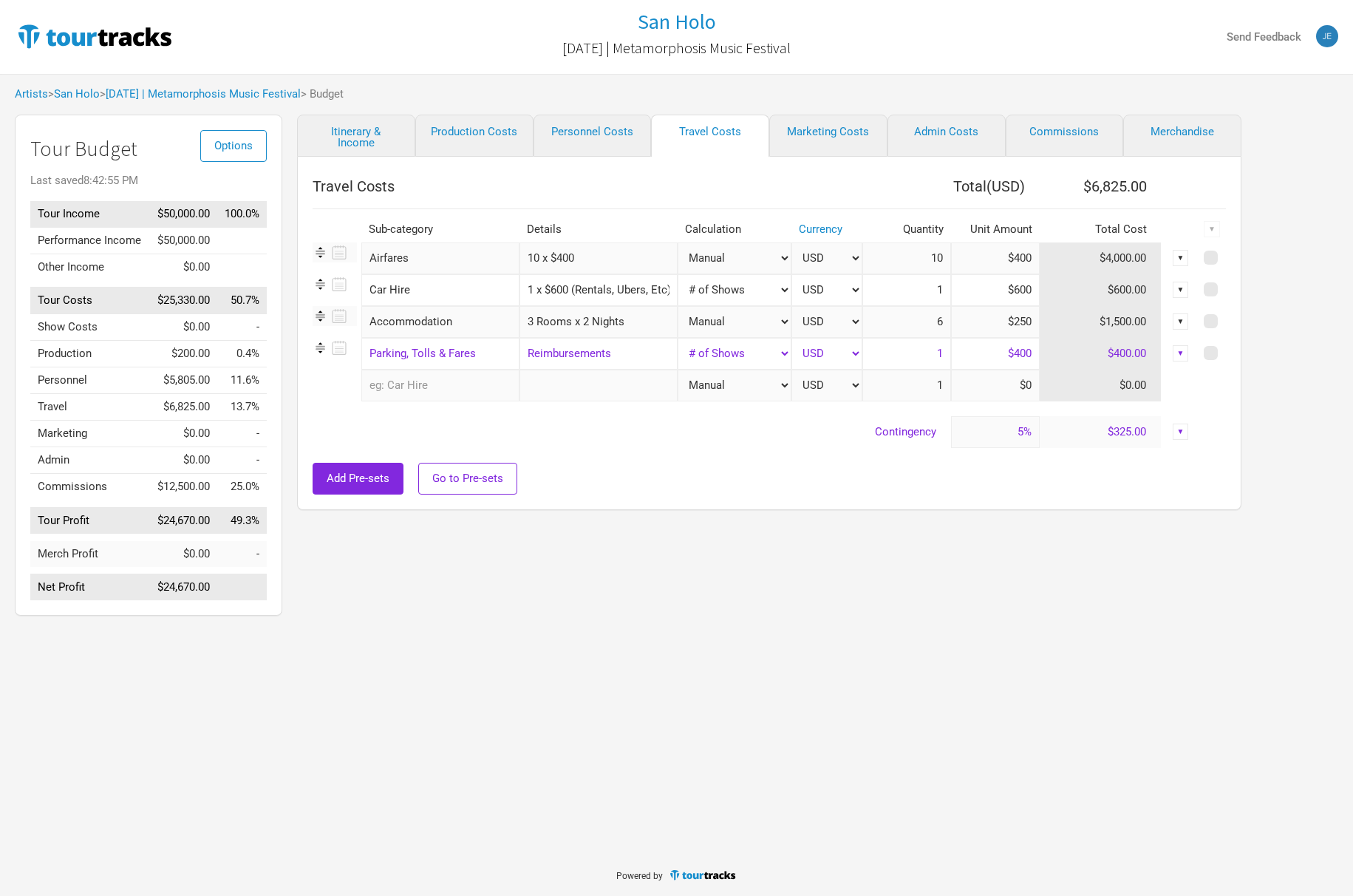
click at [590, 261] on input "10 x $400" at bounding box center [598, 258] width 158 height 32
type input "Actual"
click at [662, 684] on div "San Holo [DATE] | Metamorphosis Music Festival Send Feedback Artists > [GEOGRAP…" at bounding box center [676, 426] width 1353 height 853
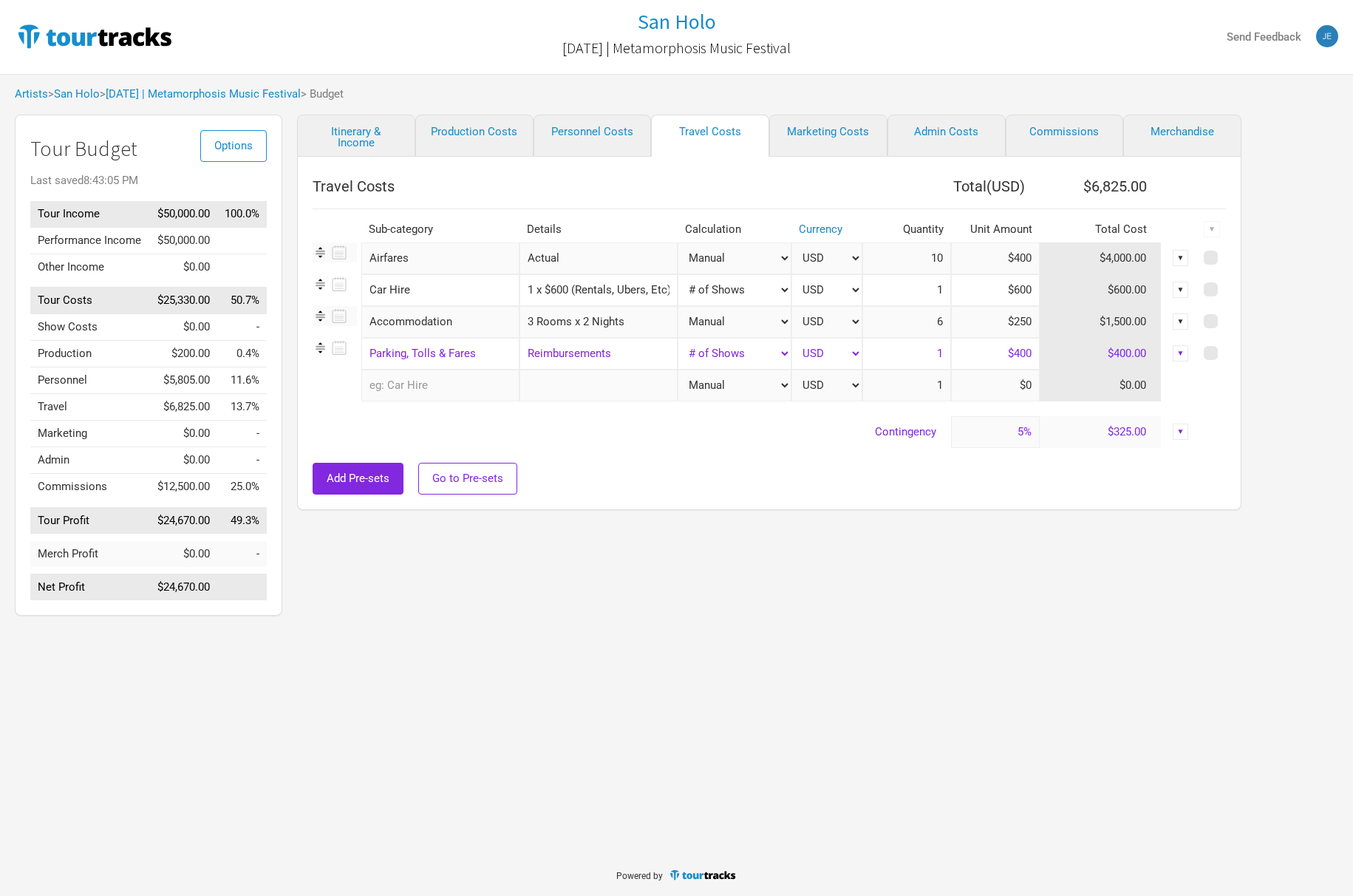
click at [654, 594] on div "Itinerary & Income Production Costs Personnel Costs Travel Costs Marketing Cost…" at bounding box center [755, 369] width 944 height 508
click at [885, 257] on input "10" at bounding box center [906, 258] width 88 height 32
type input "1"
click at [1011, 258] on input "$400" at bounding box center [995, 258] width 88 height 32
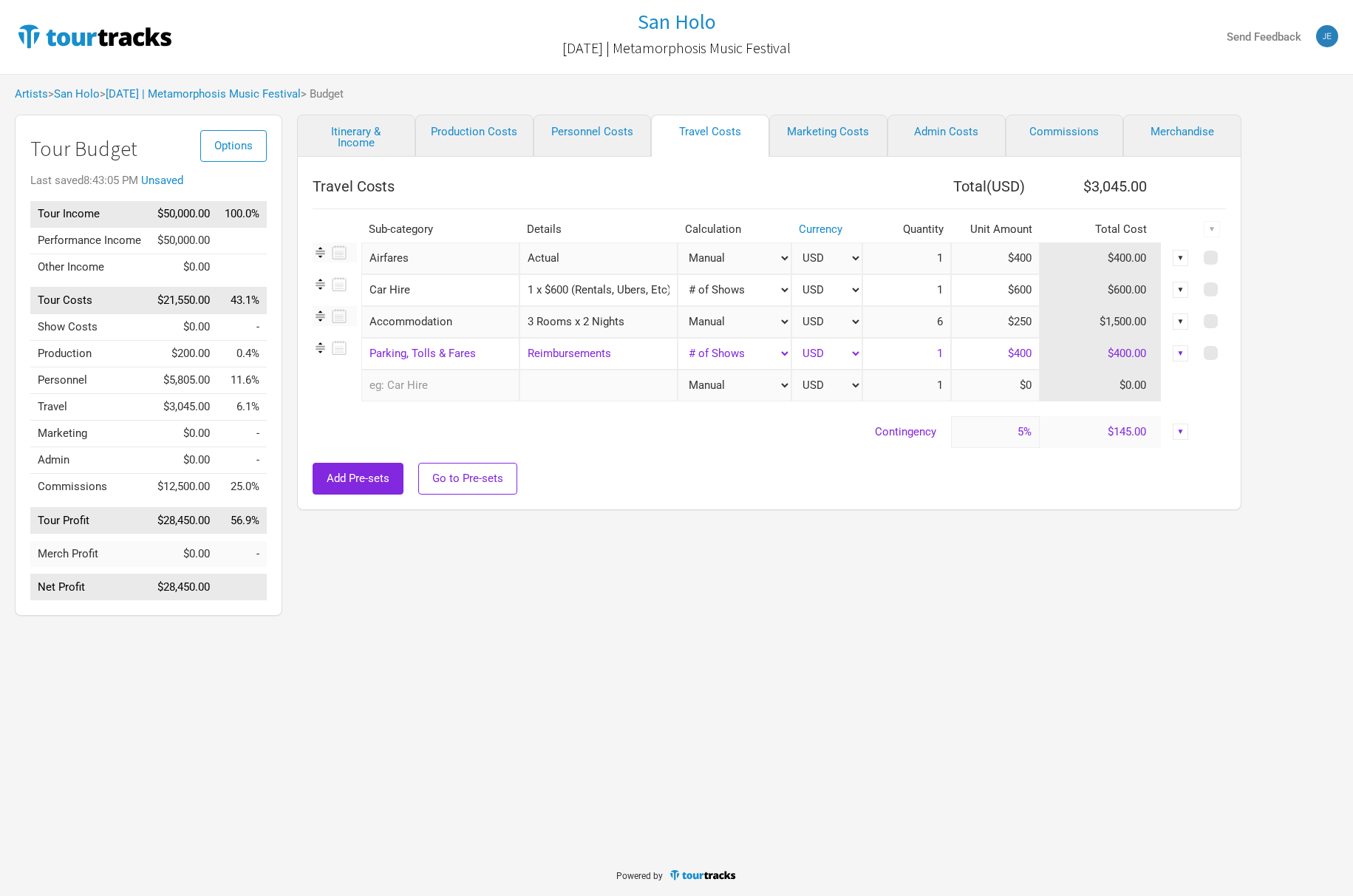
click at [1011, 258] on input "$400" at bounding box center [995, 258] width 88 height 32
type input "$3,010"
click at [912, 649] on div "San Holo [DATE] | Metamorphosis Music Festival Send Feedback Artists > [GEOGRAP…" at bounding box center [676, 426] width 1353 height 853
click at [620, 328] on input "3 Rooms x 2 Nights" at bounding box center [598, 322] width 158 height 32
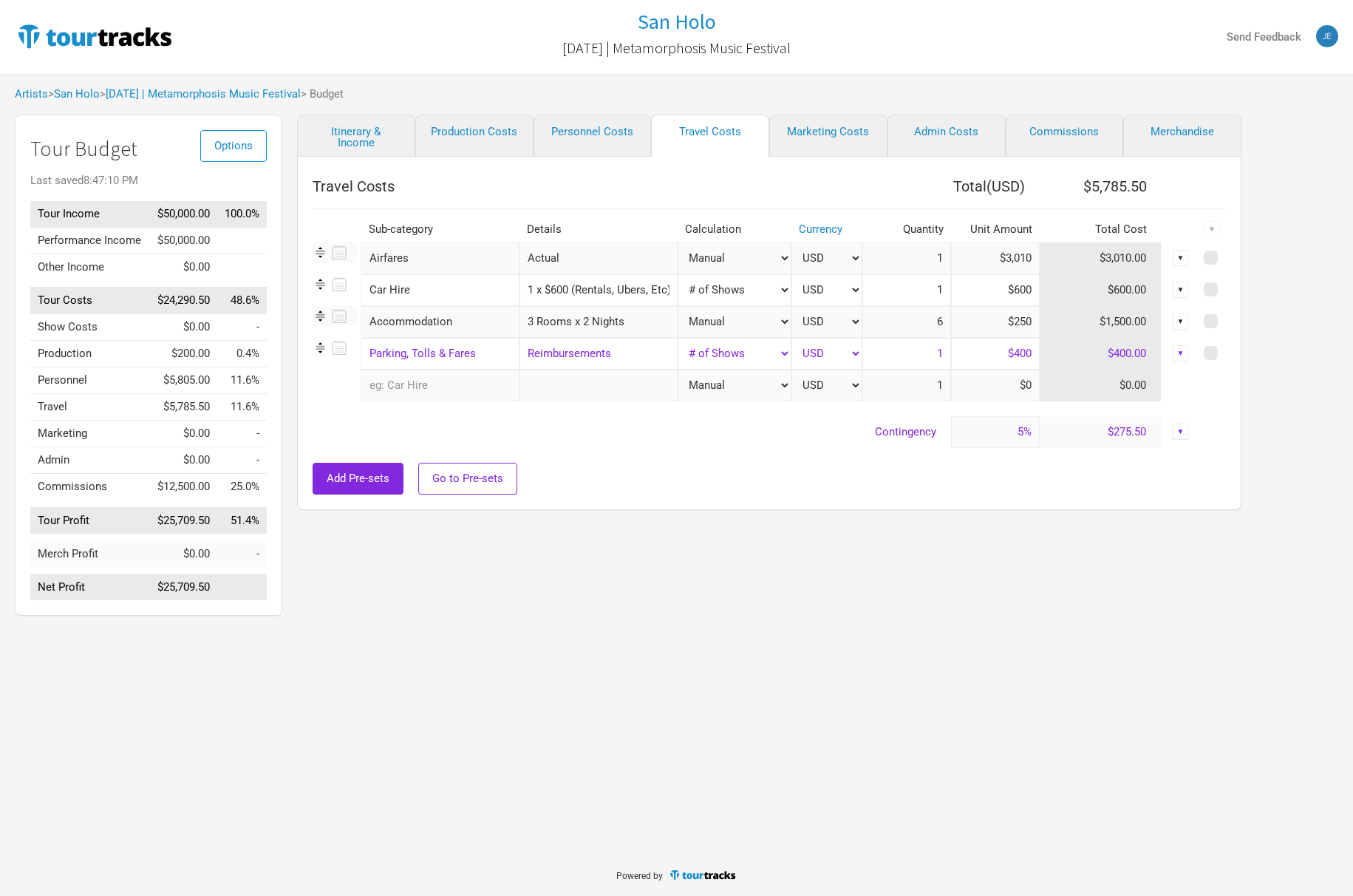
click at [620, 328] on input "3 Rooms x 2 Nights" at bounding box center [598, 322] width 158 height 32
type input "Acutal"
click at [838, 727] on div "San Holo [DATE] | Metamorphosis Music Festival Send Feedback Artists > [GEOGRAP…" at bounding box center [676, 426] width 1353 height 853
click at [1007, 361] on input "$400" at bounding box center [995, 354] width 88 height 32
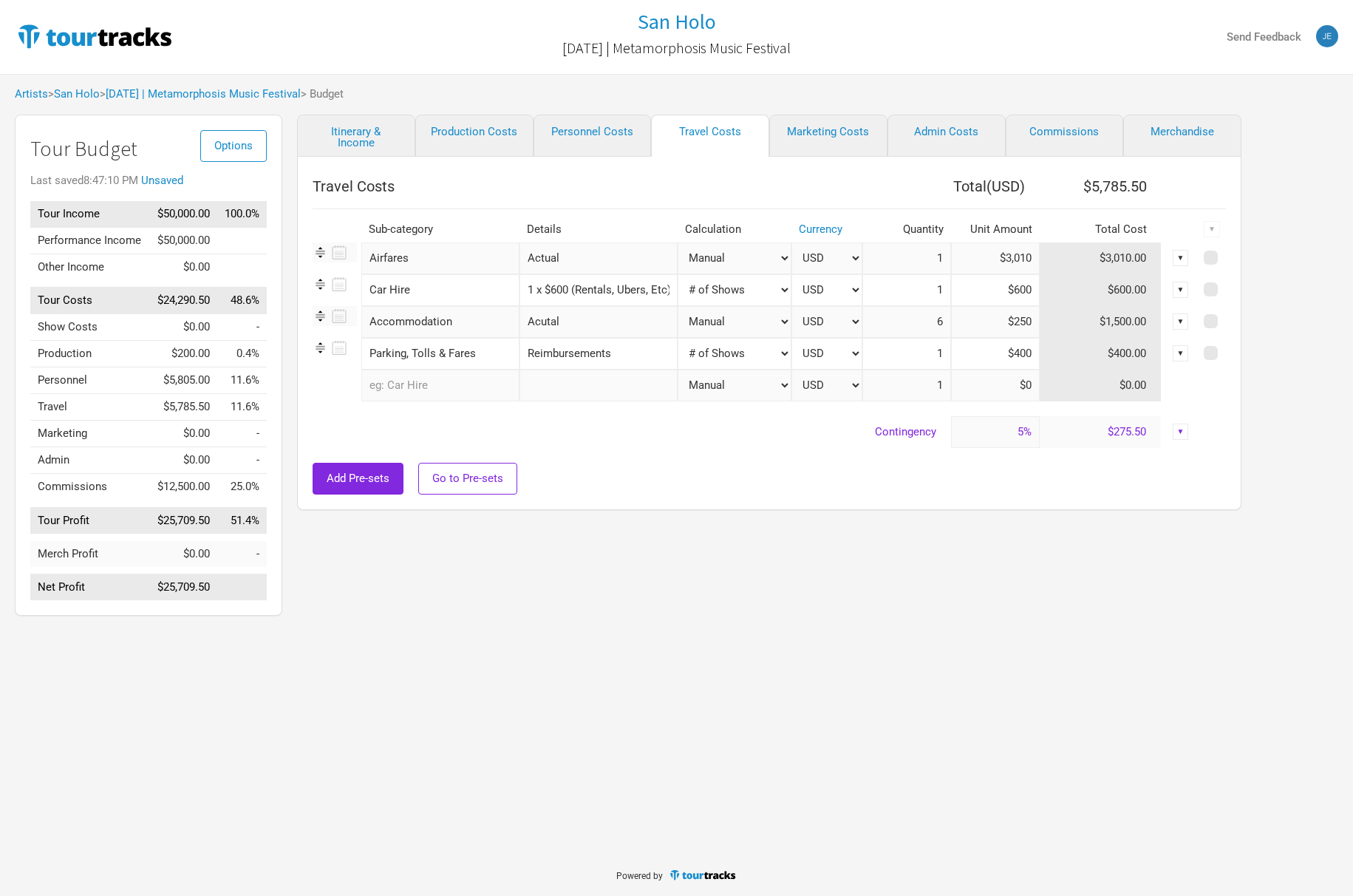
click at [1007, 361] on input "$400" at bounding box center [995, 354] width 88 height 32
click at [817, 649] on div "San Holo [DATE] | Metamorphosis Music Festival Send Feedback Artists > [GEOGRAP…" at bounding box center [676, 426] width 1353 height 853
drag, startPoint x: 1009, startPoint y: 351, endPoint x: 1078, endPoint y: 351, distance: 69.0
click at [1078, 351] on tr "Parking, Tolls & Fares 1 selection Reimbursements Manual # of Shows # of Show D…" at bounding box center [769, 354] width 913 height 32
type input "$3"
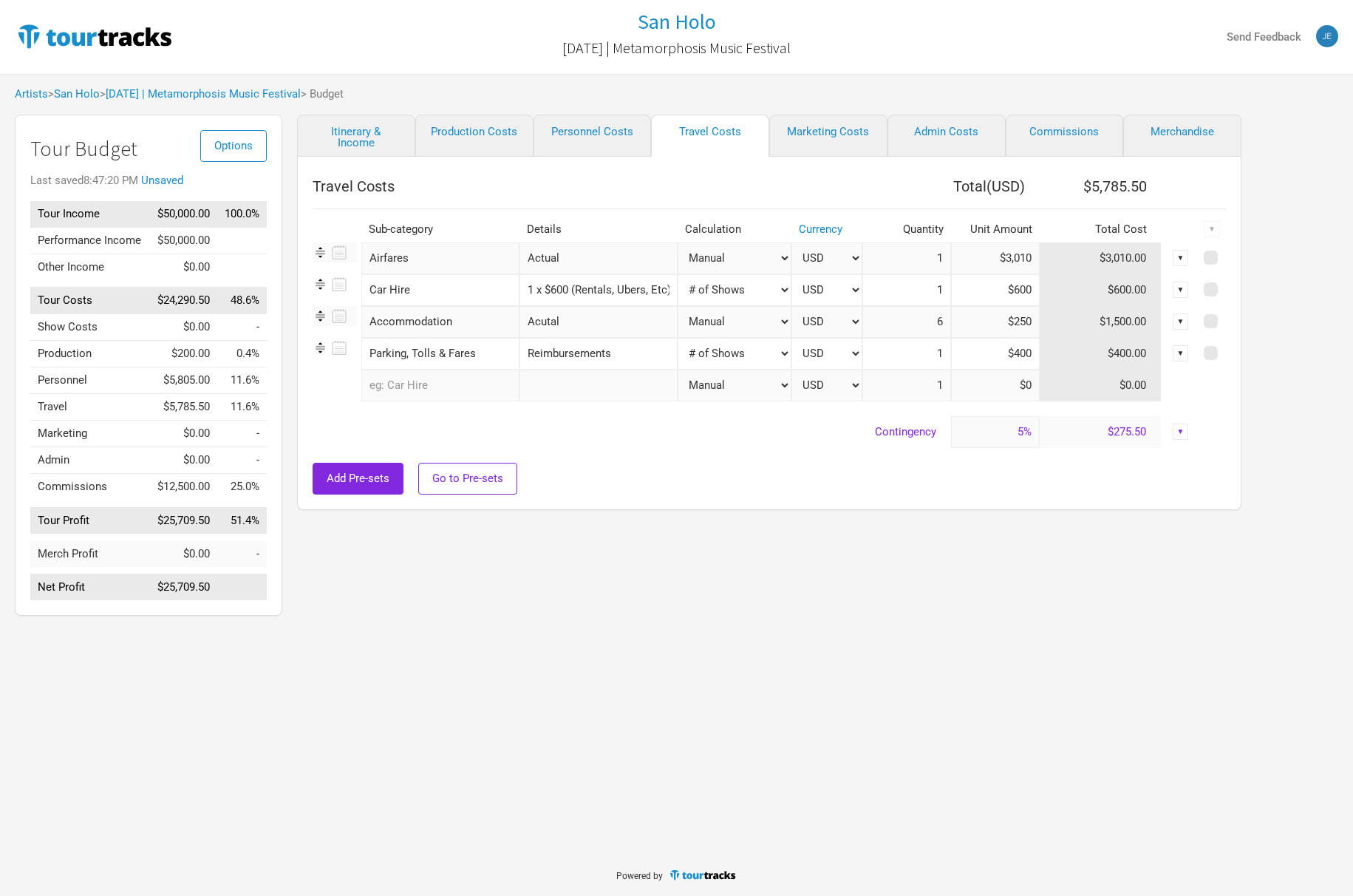
type input "$400"
click at [865, 615] on div "Itinerary & Income Production Costs Personnel Costs Travel Costs Marketing Cost…" at bounding box center [755, 369] width 944 height 508
click at [1123, 324] on td "$1,500.00" at bounding box center [1100, 322] width 122 height 32
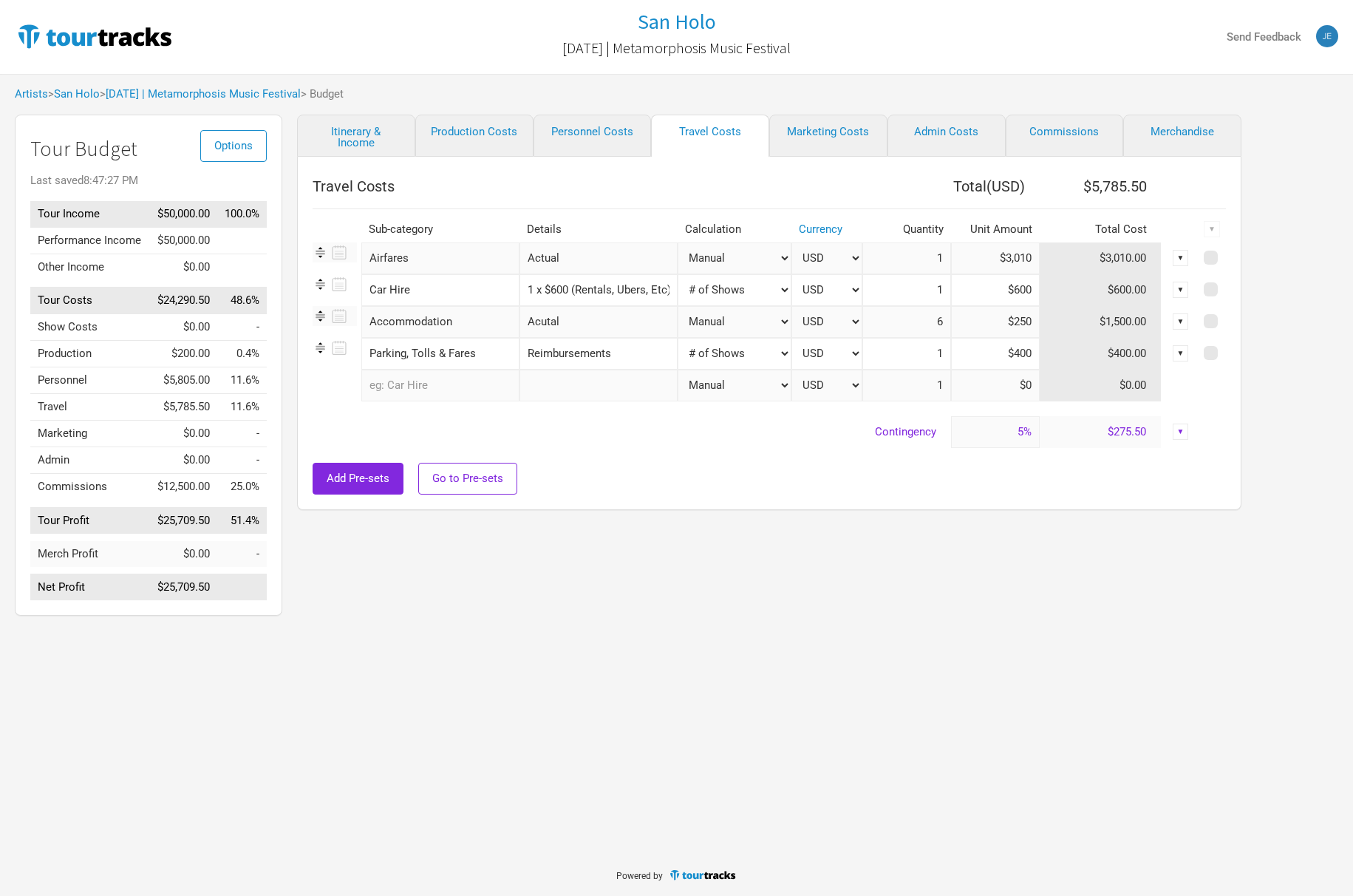
click at [921, 325] on input "6" at bounding box center [906, 322] width 88 height 32
drag, startPoint x: 930, startPoint y: 324, endPoint x: 969, endPoint y: 324, distance: 39.0
click at [969, 324] on tr "Accommodation 1 selection Acutal Manual # of Shows # of Show Days # of Non-Show…" at bounding box center [769, 322] width 913 height 32
type input "3"
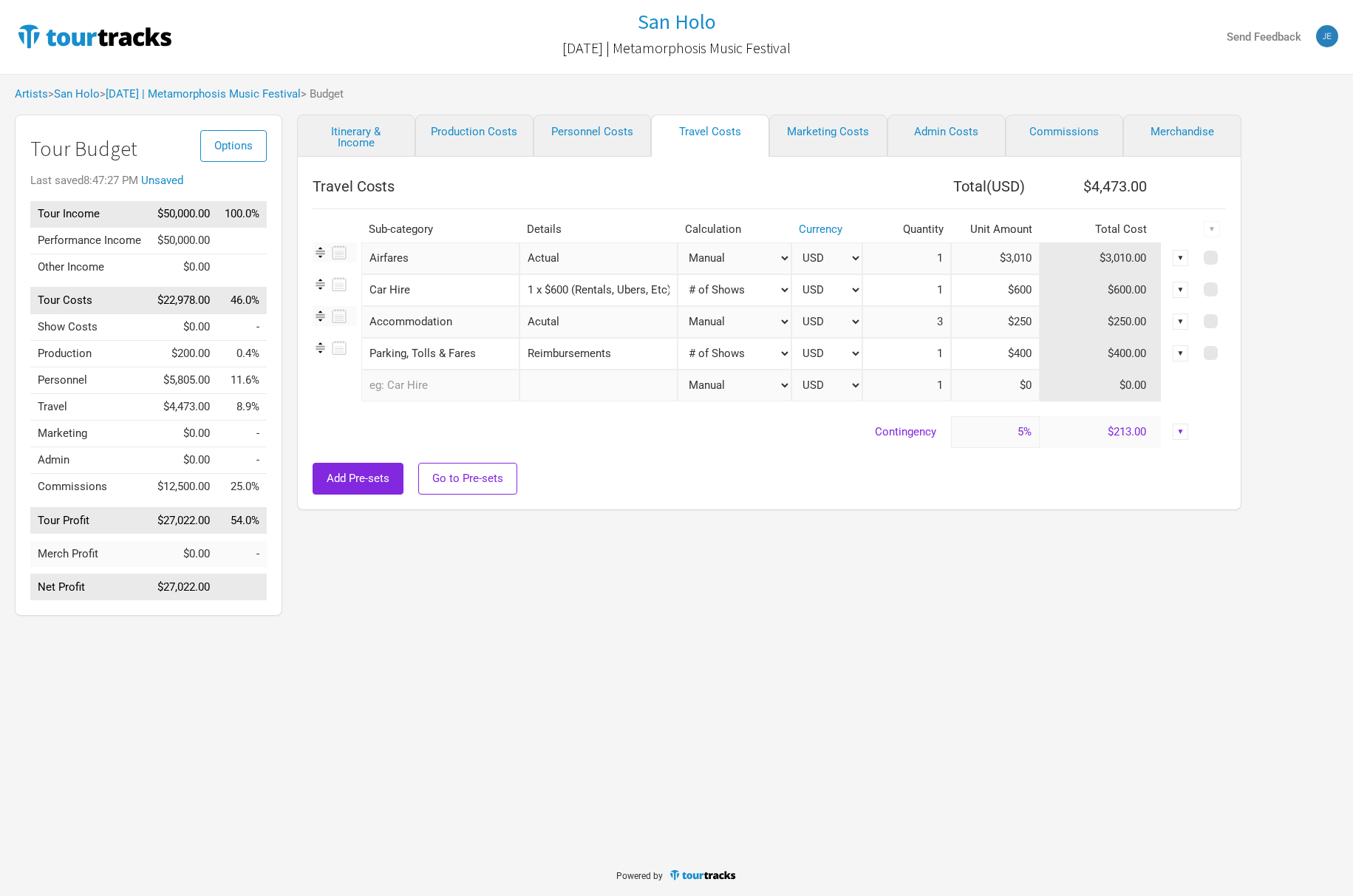
click at [987, 323] on input "$250" at bounding box center [995, 322] width 88 height 32
type input "$150"
click at [1003, 583] on div "Itinerary & Income Production Costs Personnel Costs Travel Costs Marketing Cost…" at bounding box center [755, 369] width 944 height 508
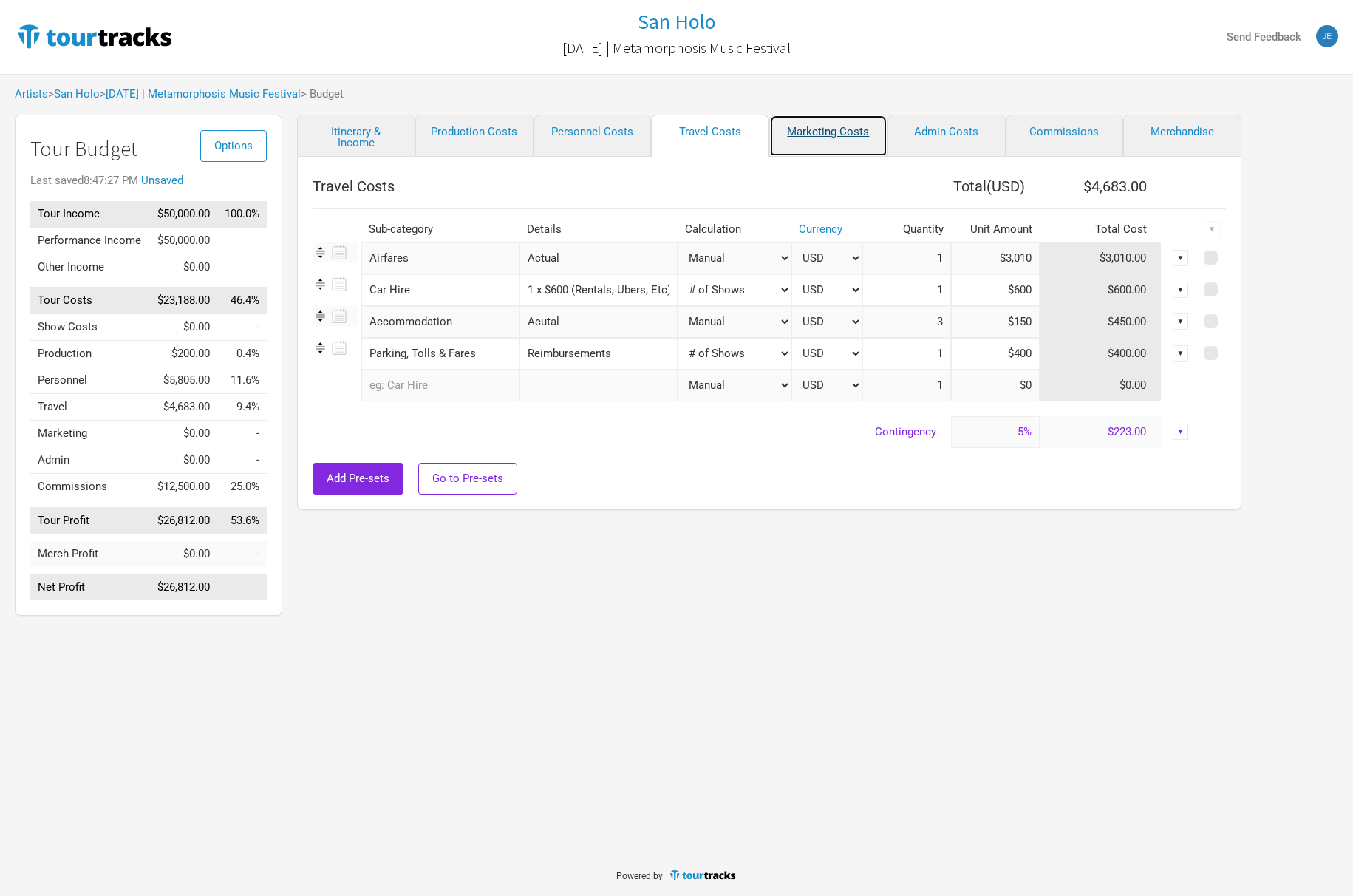
click at [814, 126] on link "Marketing Costs" at bounding box center [828, 135] width 118 height 42
type input "0%"
select select "% of Gross"
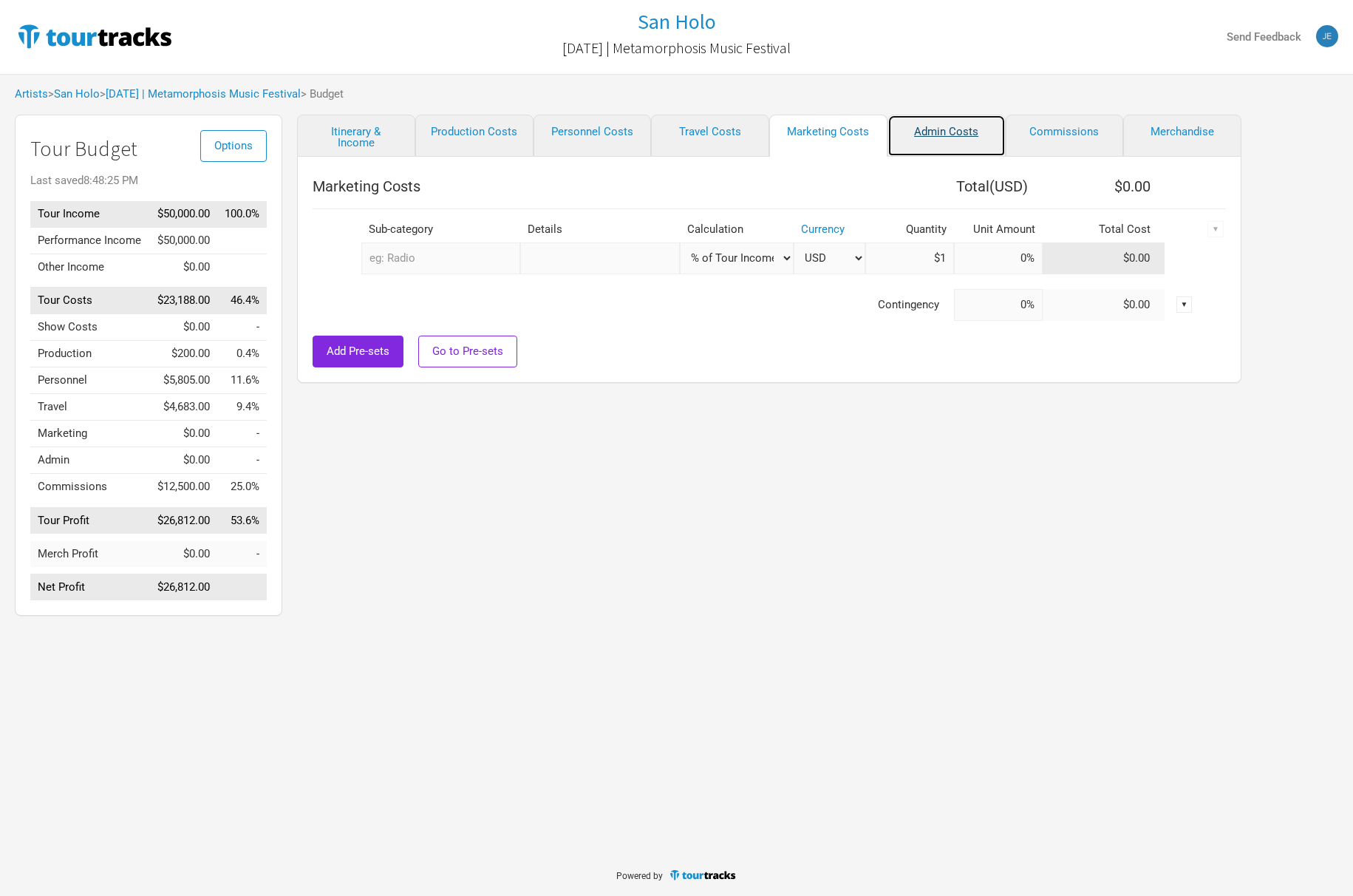
click at [977, 137] on link "Admin Costs" at bounding box center [946, 135] width 118 height 42
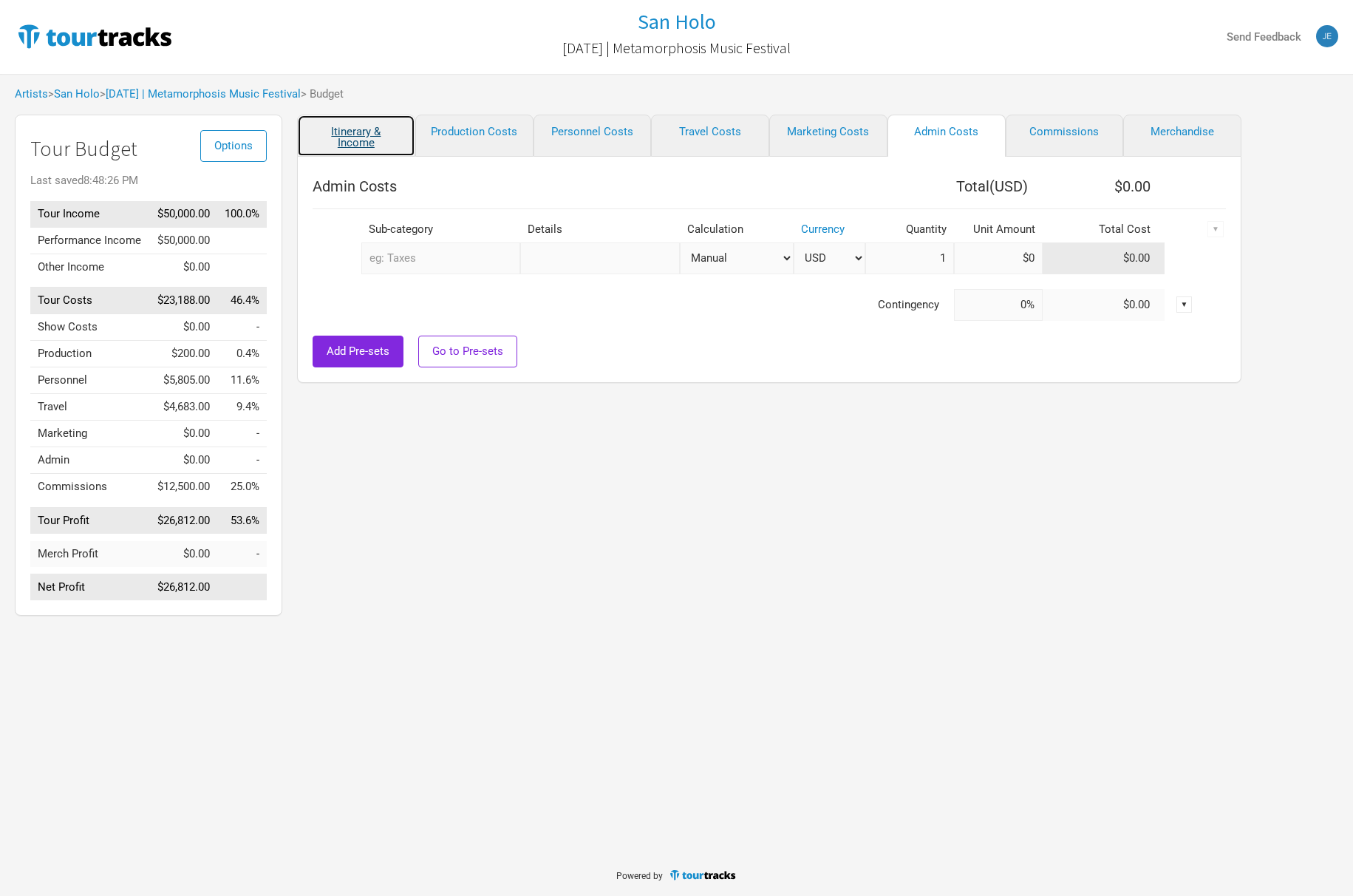
click at [364, 133] on link "Itinerary & Income" at bounding box center [356, 135] width 118 height 42
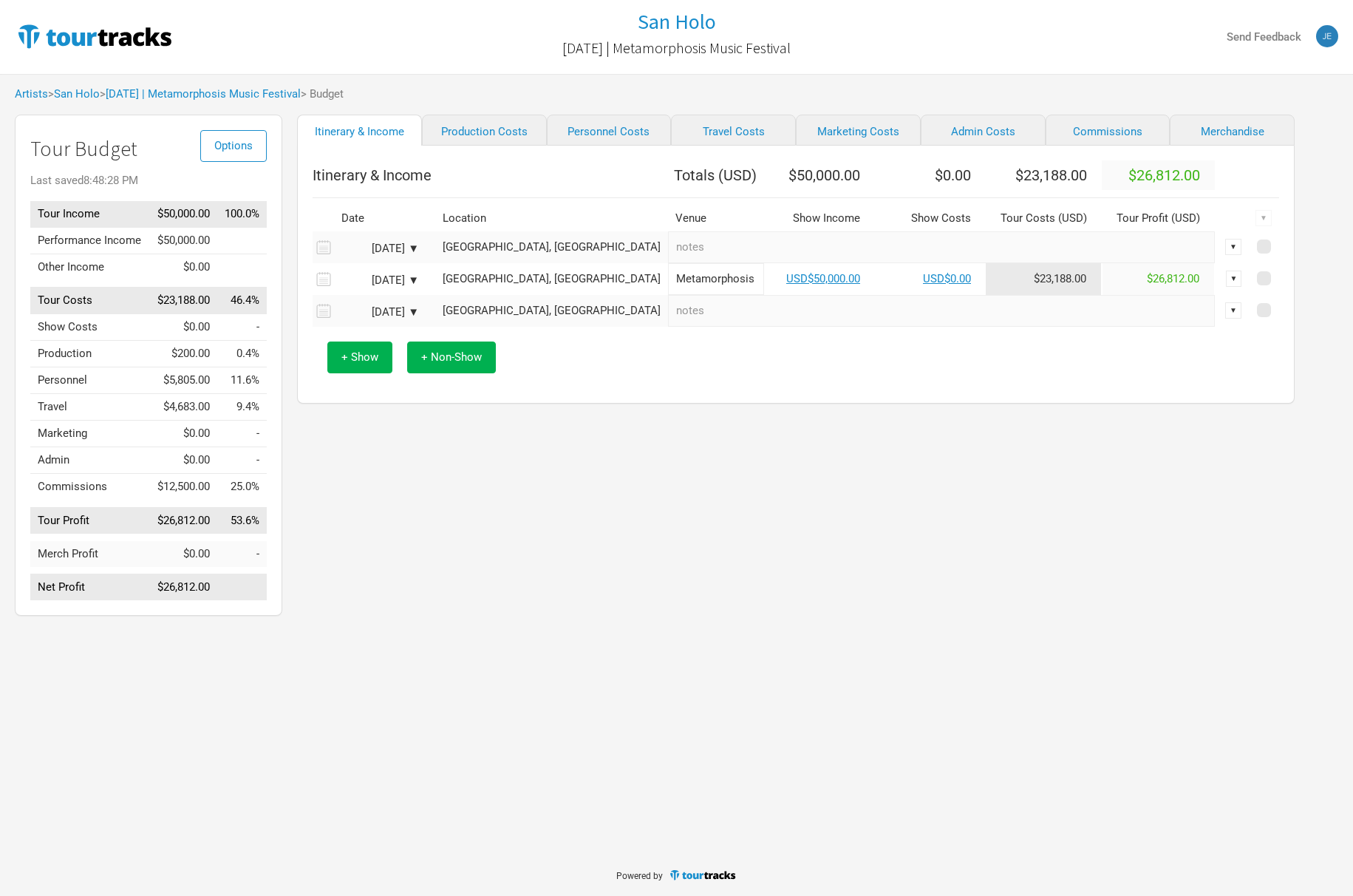
click at [368, 561] on div "Itinerary & Income Production Costs Personnel Costs Travel Costs Marketing Cost…" at bounding box center [781, 369] width 998 height 508
click at [457, 145] on link "Production Costs" at bounding box center [485, 129] width 125 height 31
select select "Show Days"
select select "Shows"
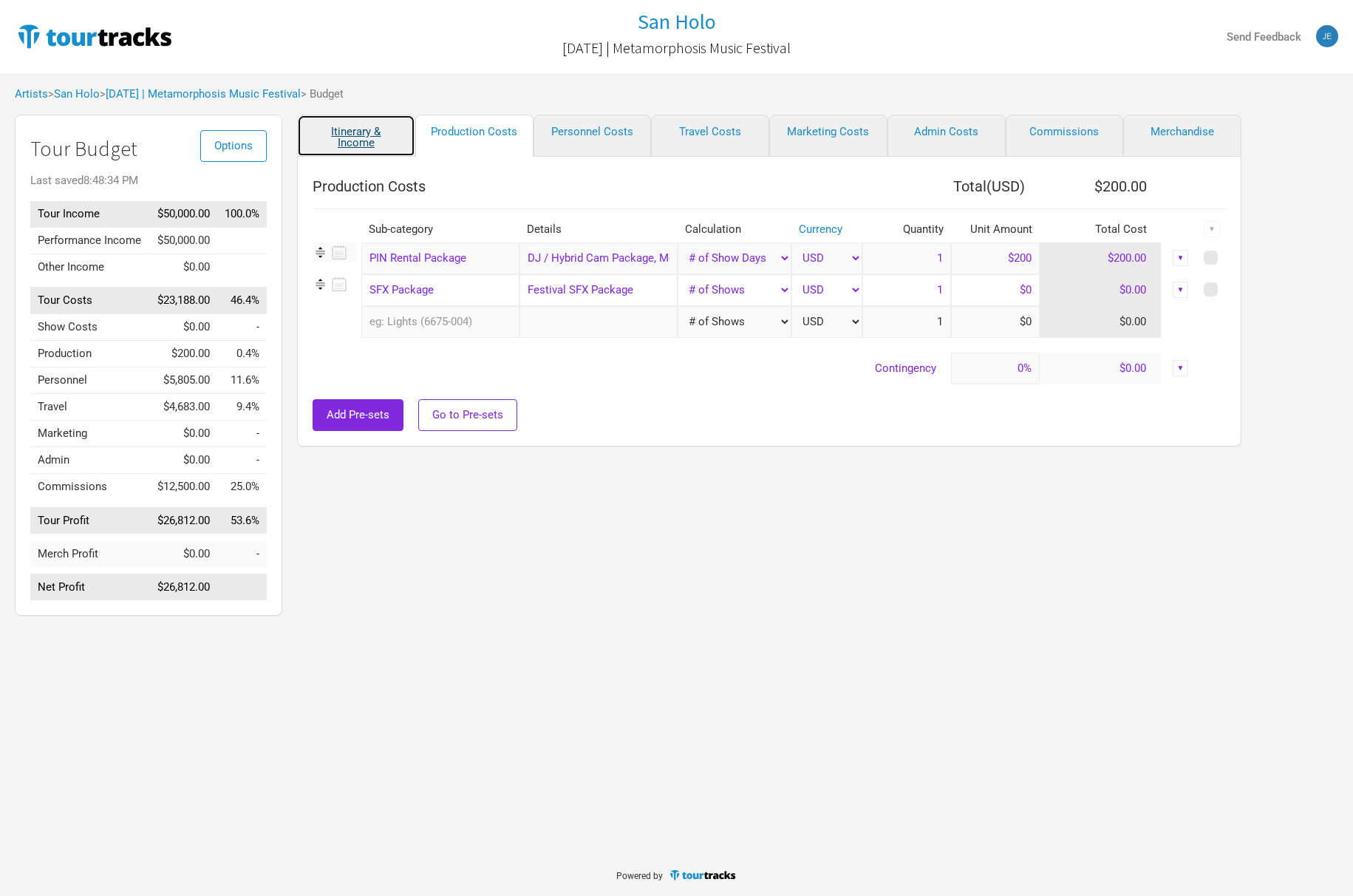
click at [347, 130] on link "Itinerary & Income" at bounding box center [356, 135] width 118 height 42
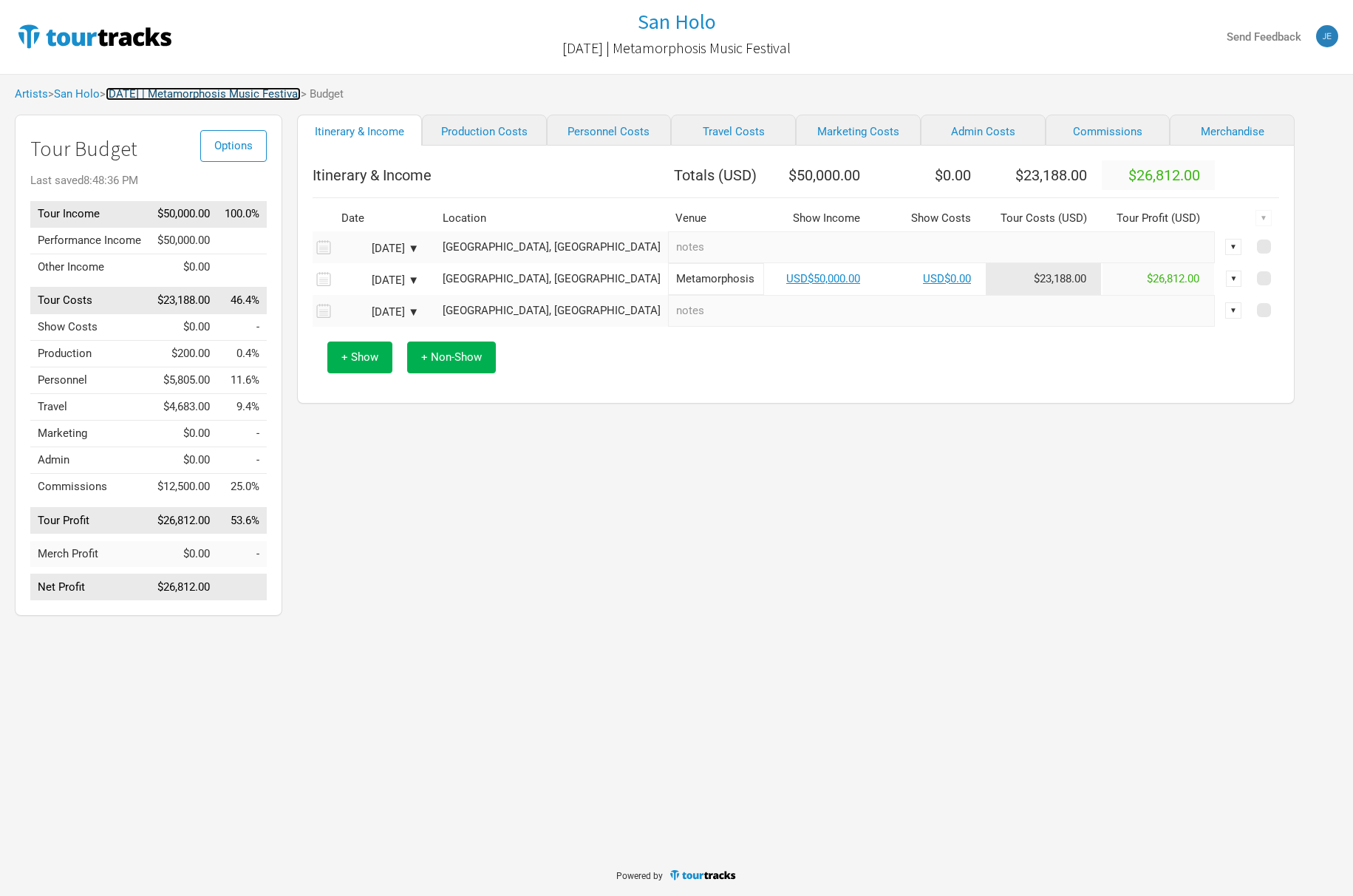
click at [245, 97] on link "[DATE] | Metamorphosis Music Festival" at bounding box center [203, 93] width 195 height 13
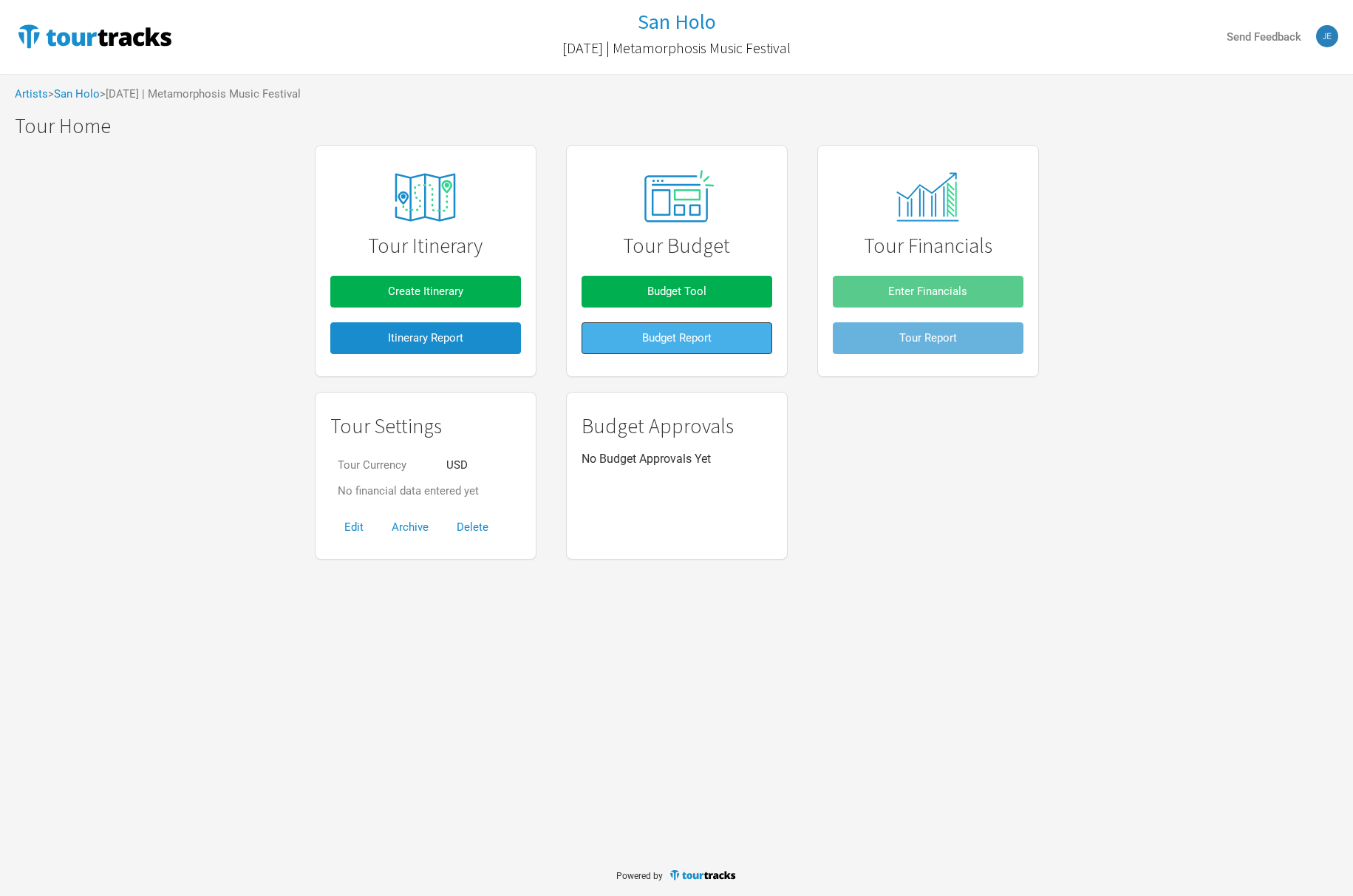
click at [700, 336] on span "Budget Report" at bounding box center [676, 337] width 69 height 13
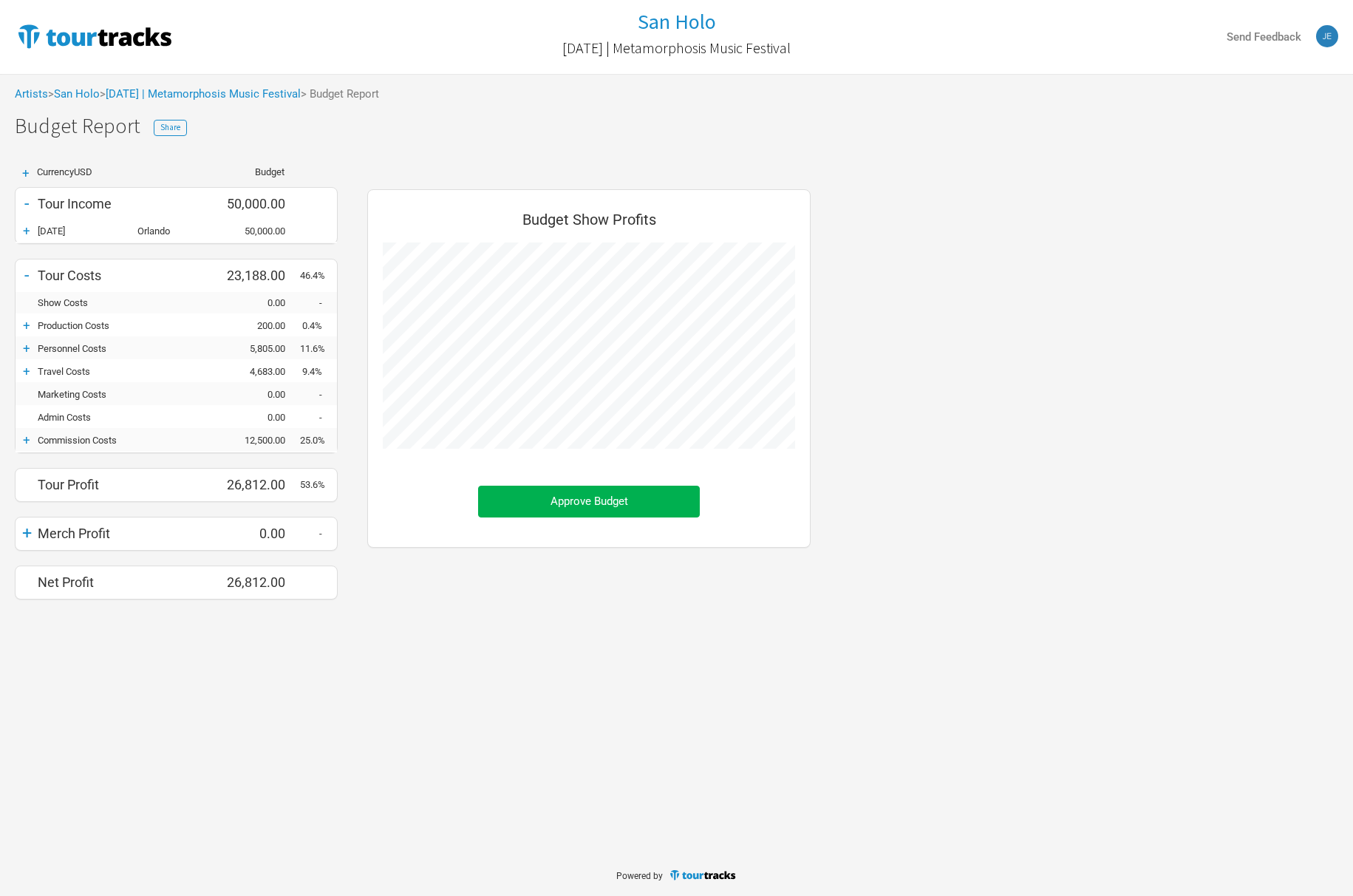
scroll to position [433, 473]
click at [168, 129] on span "Share" at bounding box center [170, 126] width 20 height 10
click at [347, 291] on button "Copy Link" at bounding box center [357, 291] width 73 height 32
click at [27, 373] on div "+" at bounding box center [27, 371] width 22 height 15
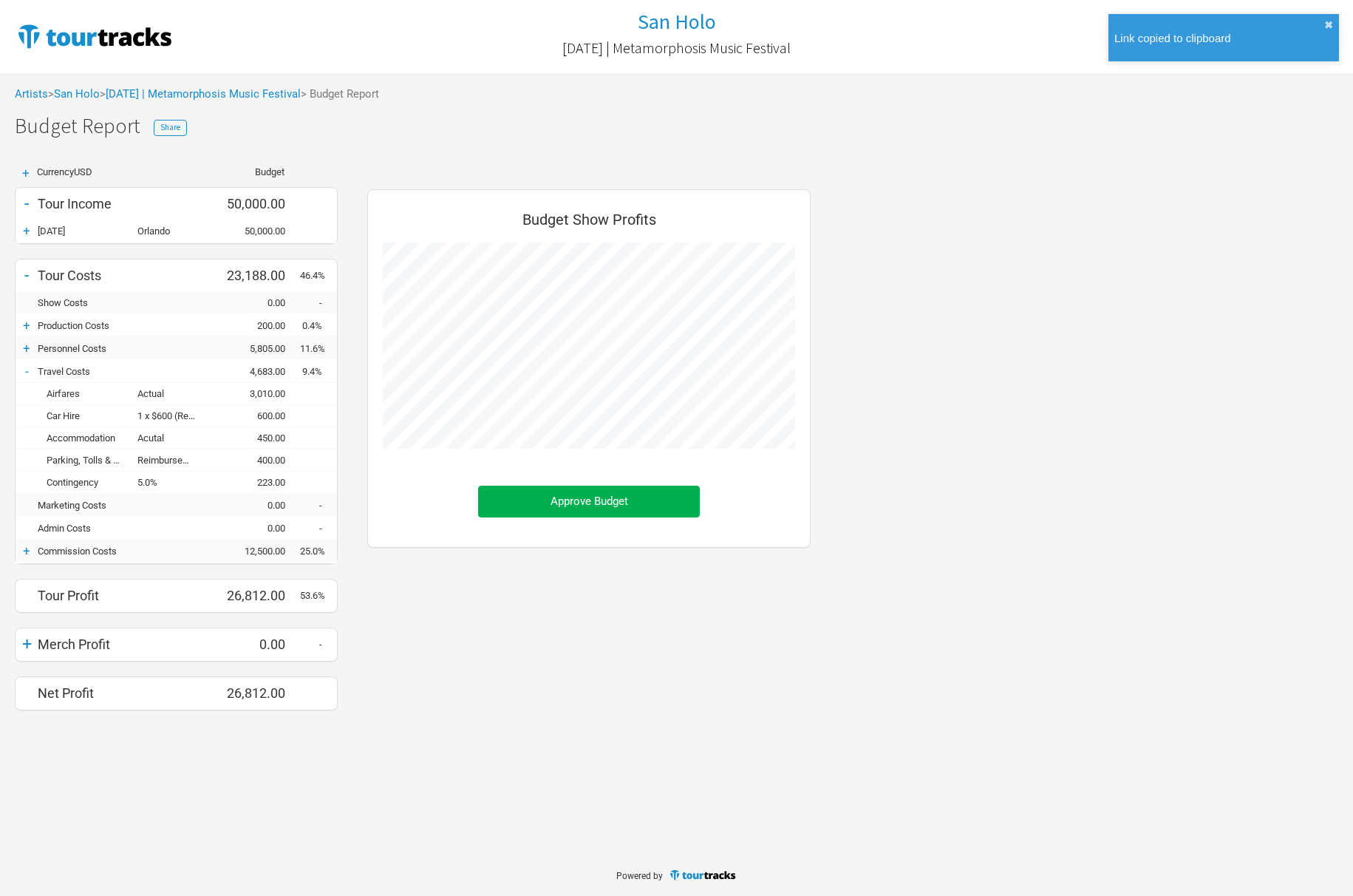
click at [28, 348] on div "+" at bounding box center [27, 348] width 22 height 15
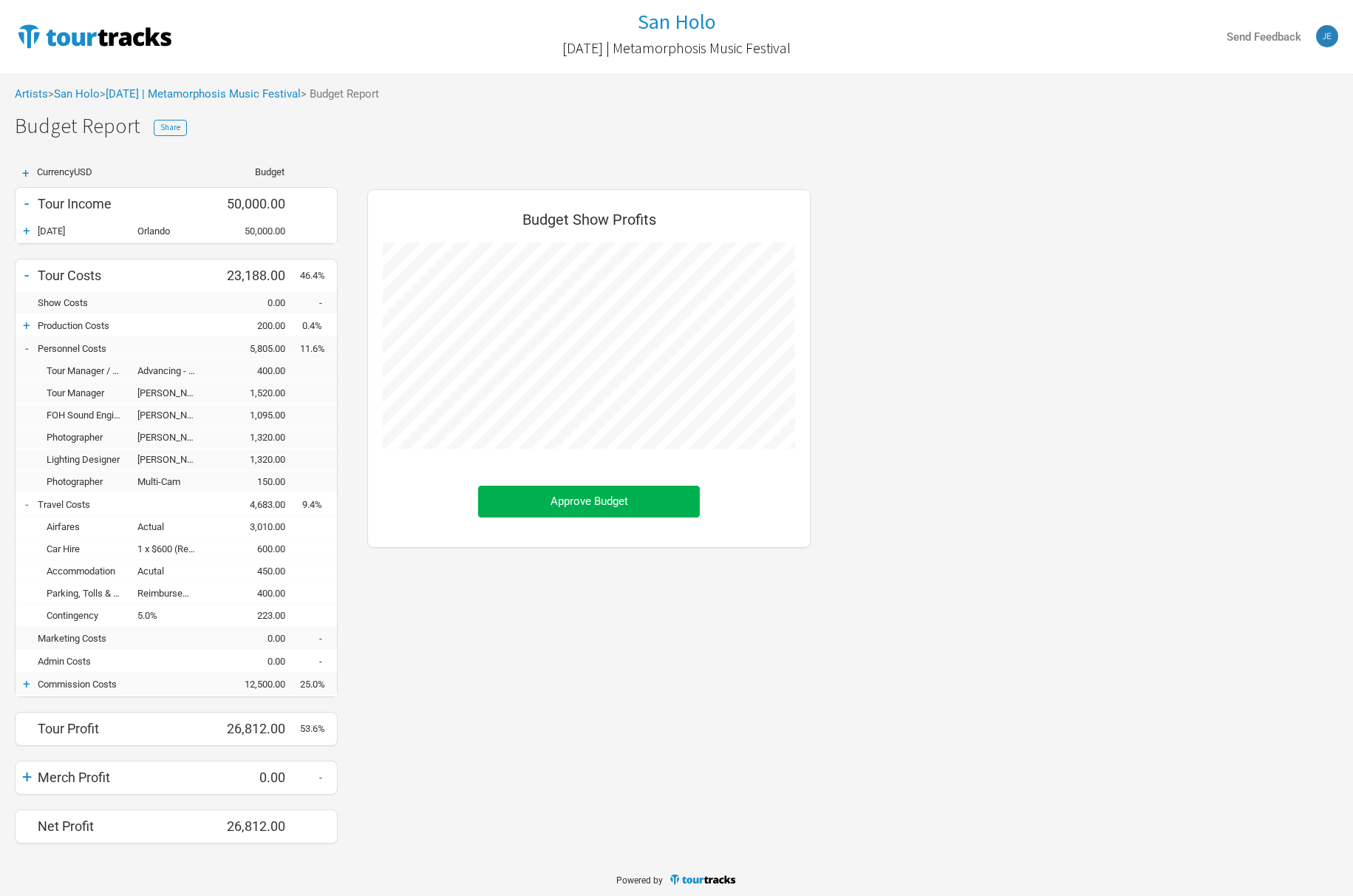
scroll to position [677, 473]
click at [24, 273] on div "-" at bounding box center [27, 275] width 22 height 21
